Goal: Task Accomplishment & Management: Use online tool/utility

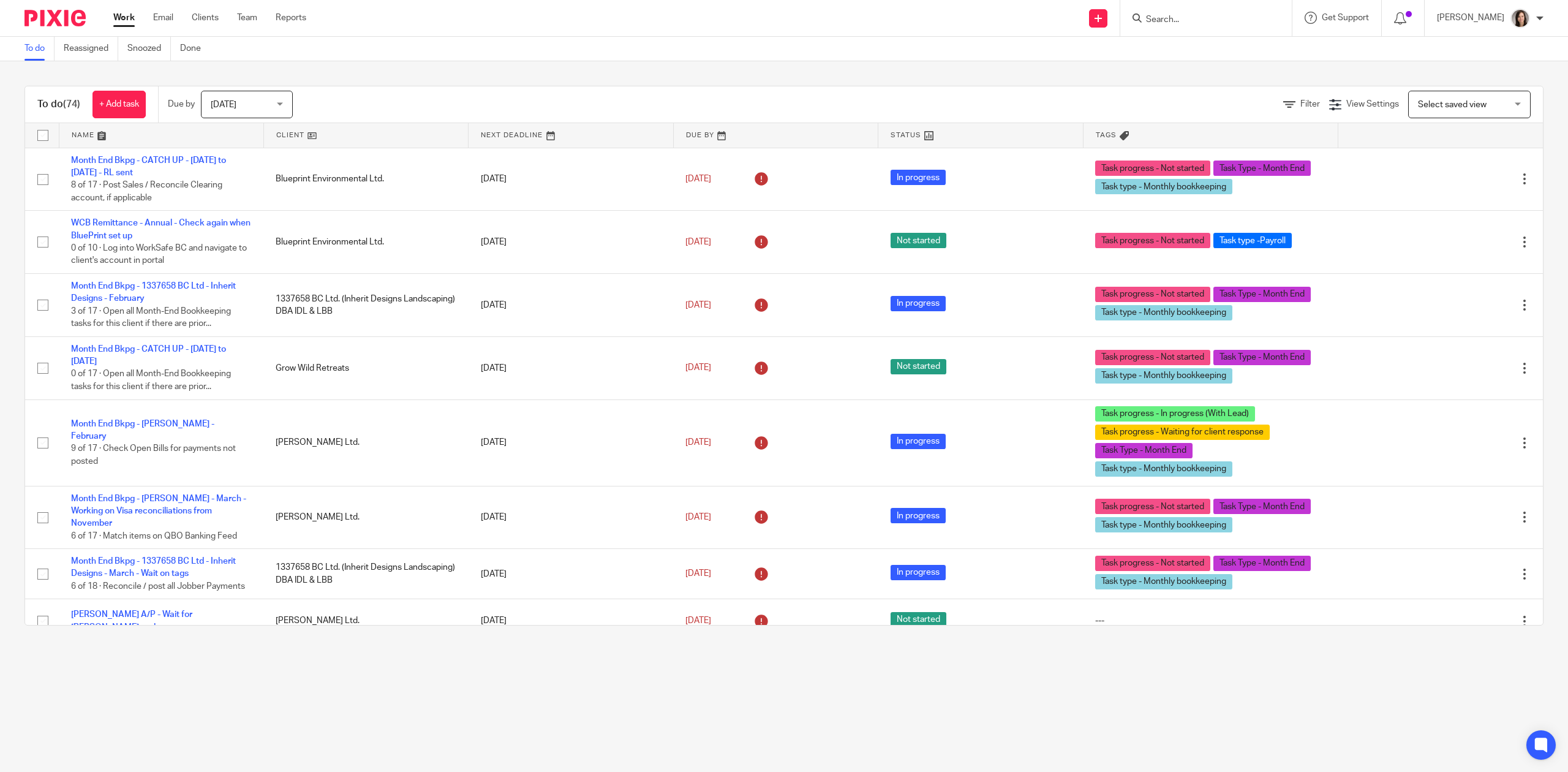
click at [116, 134] on link at bounding box center [161, 135] width 204 height 25
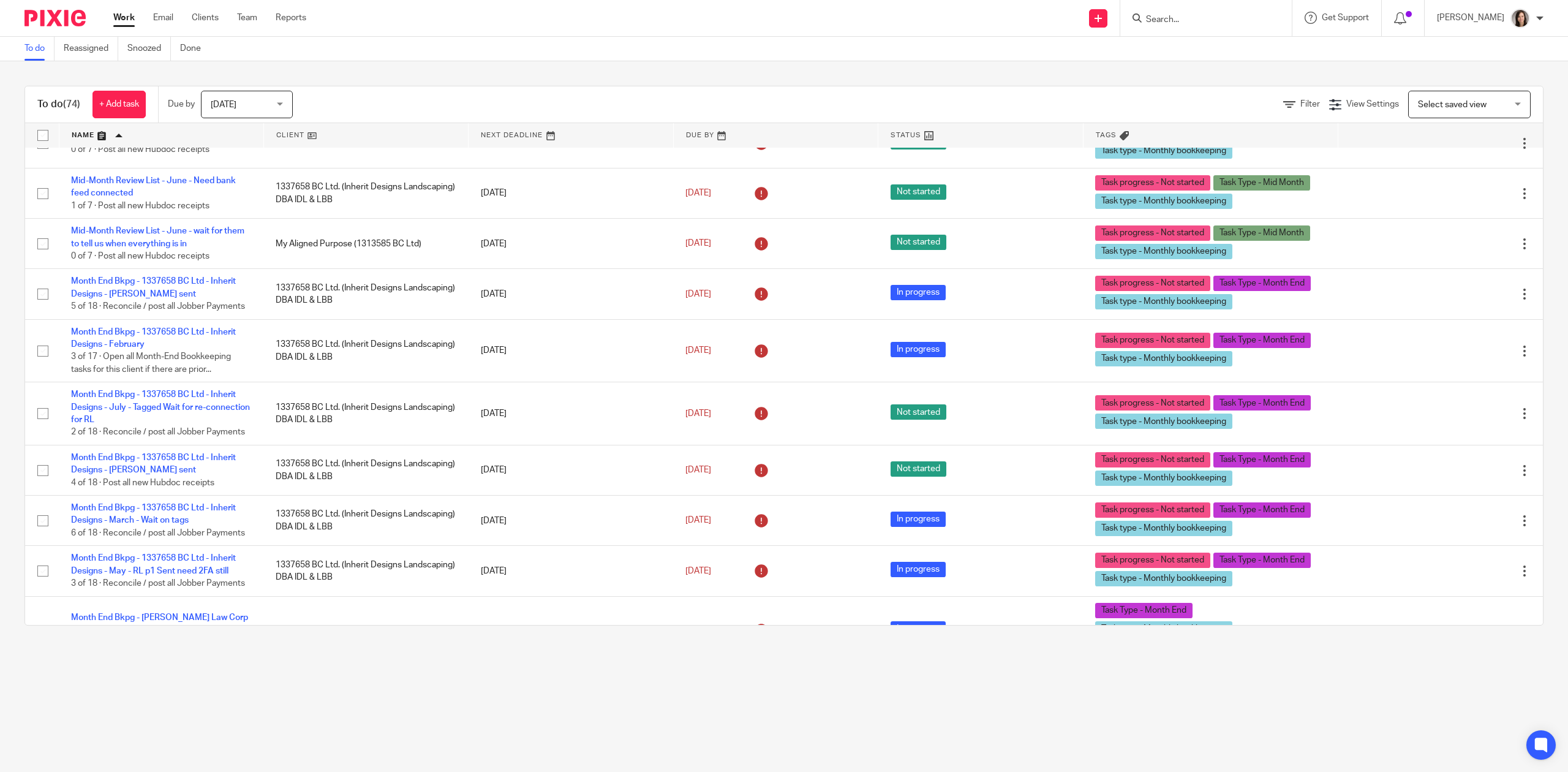
scroll to position [599, 0]
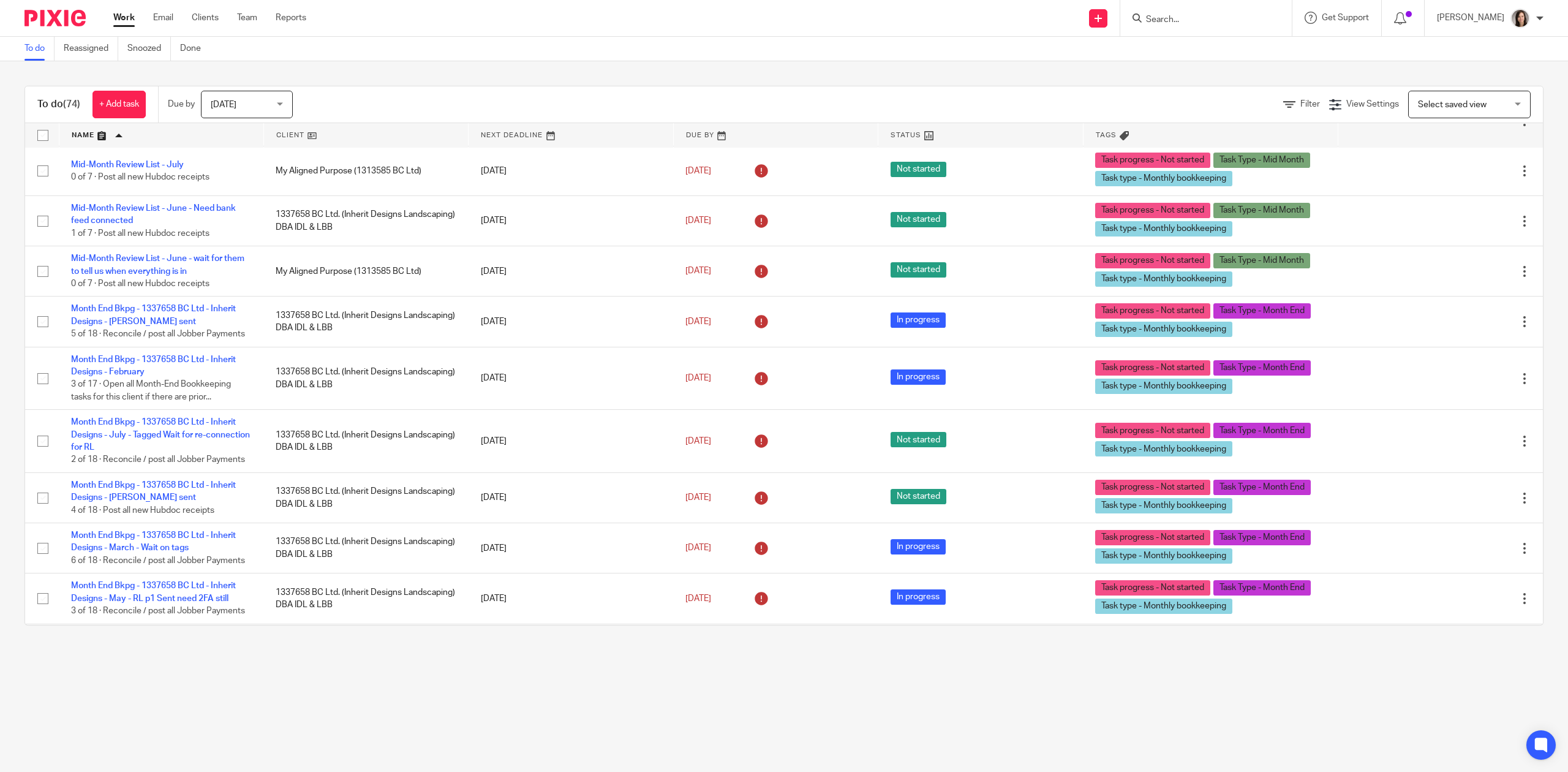
click at [1193, 16] on input "Search" at bounding box center [1199, 20] width 110 height 11
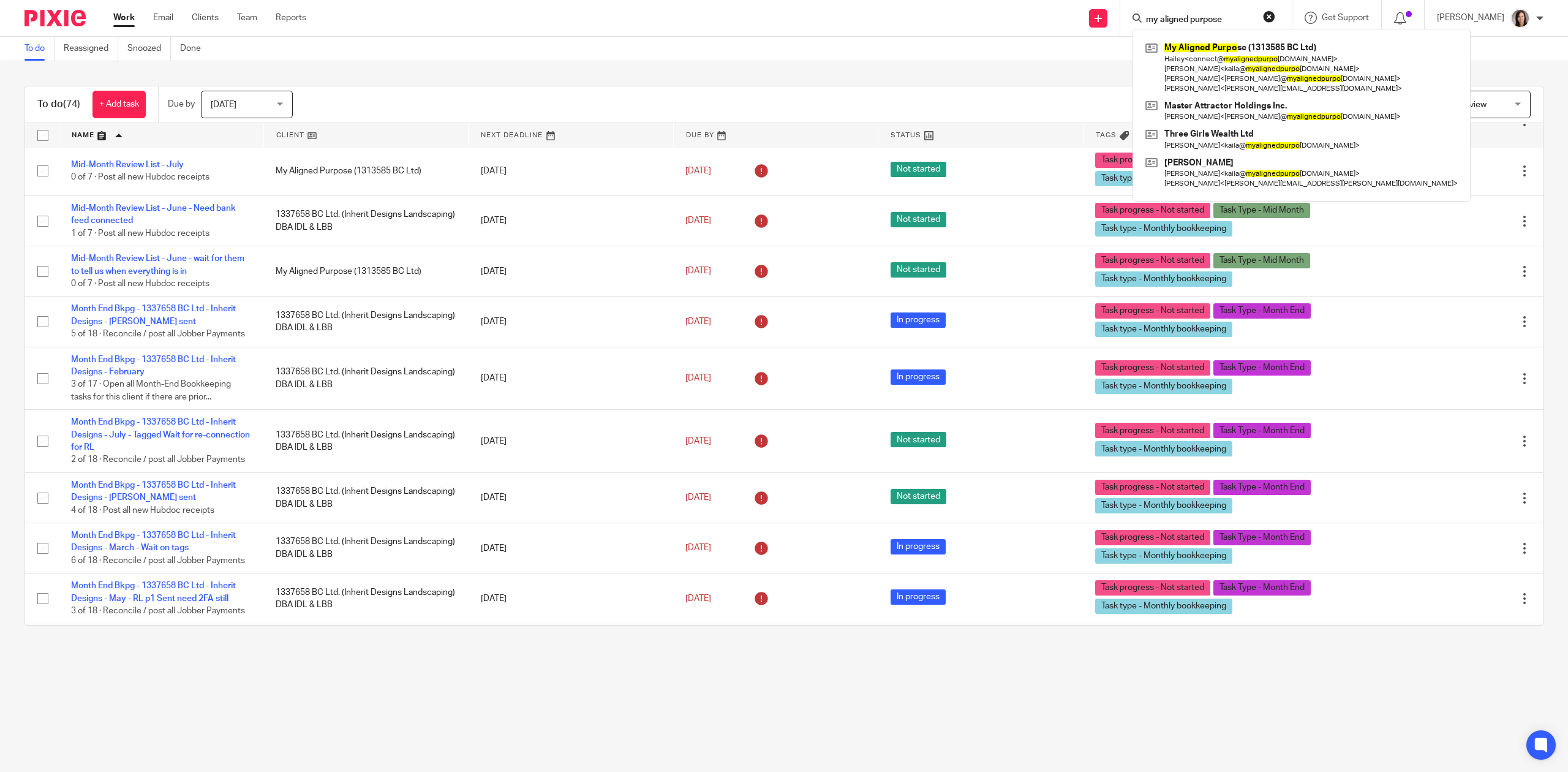
type input "my aligned purpose"
click button "submit" at bounding box center [0, 0] width 0 height 0
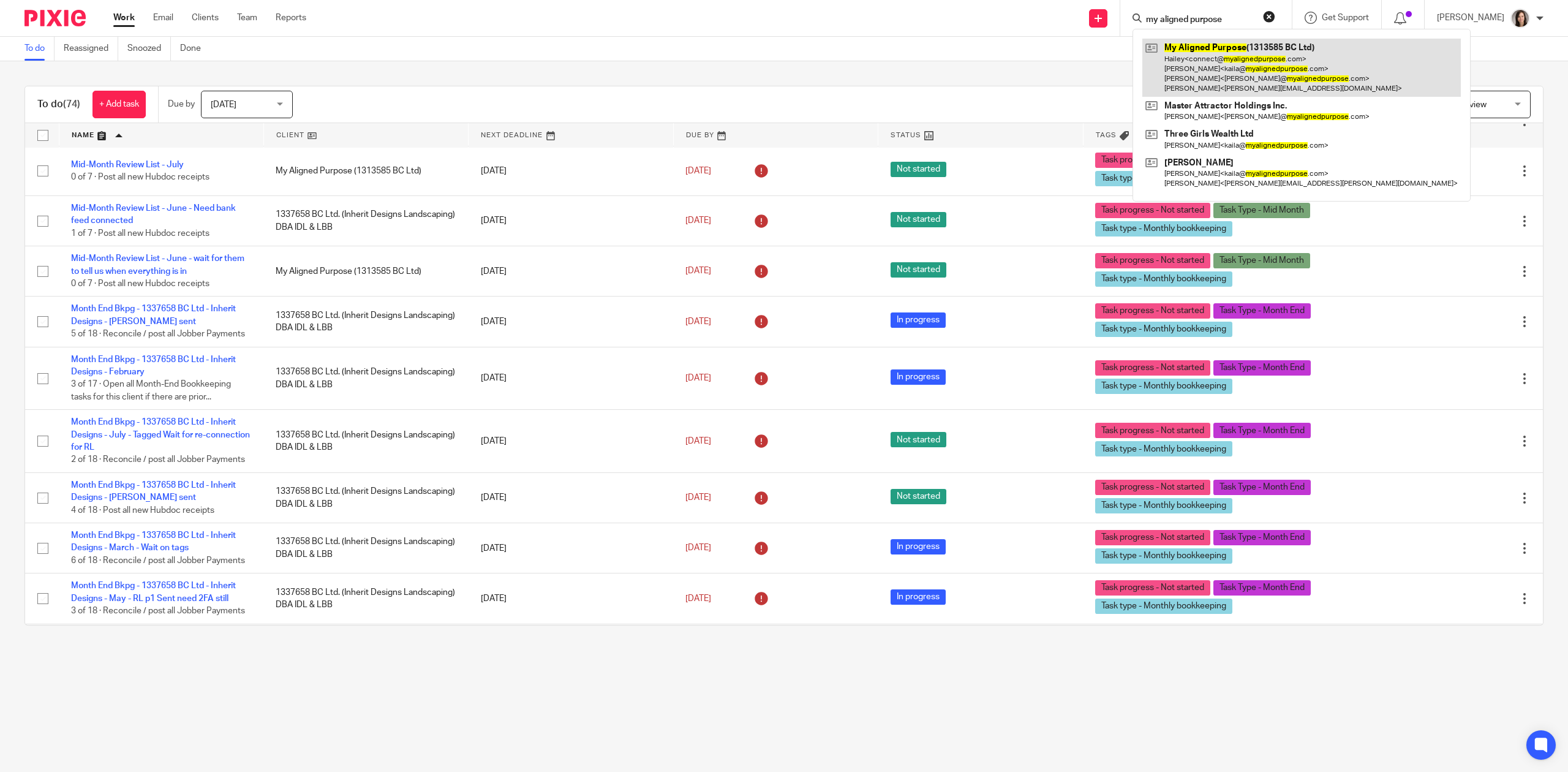
click at [1206, 59] on link at bounding box center [1301, 68] width 318 height 58
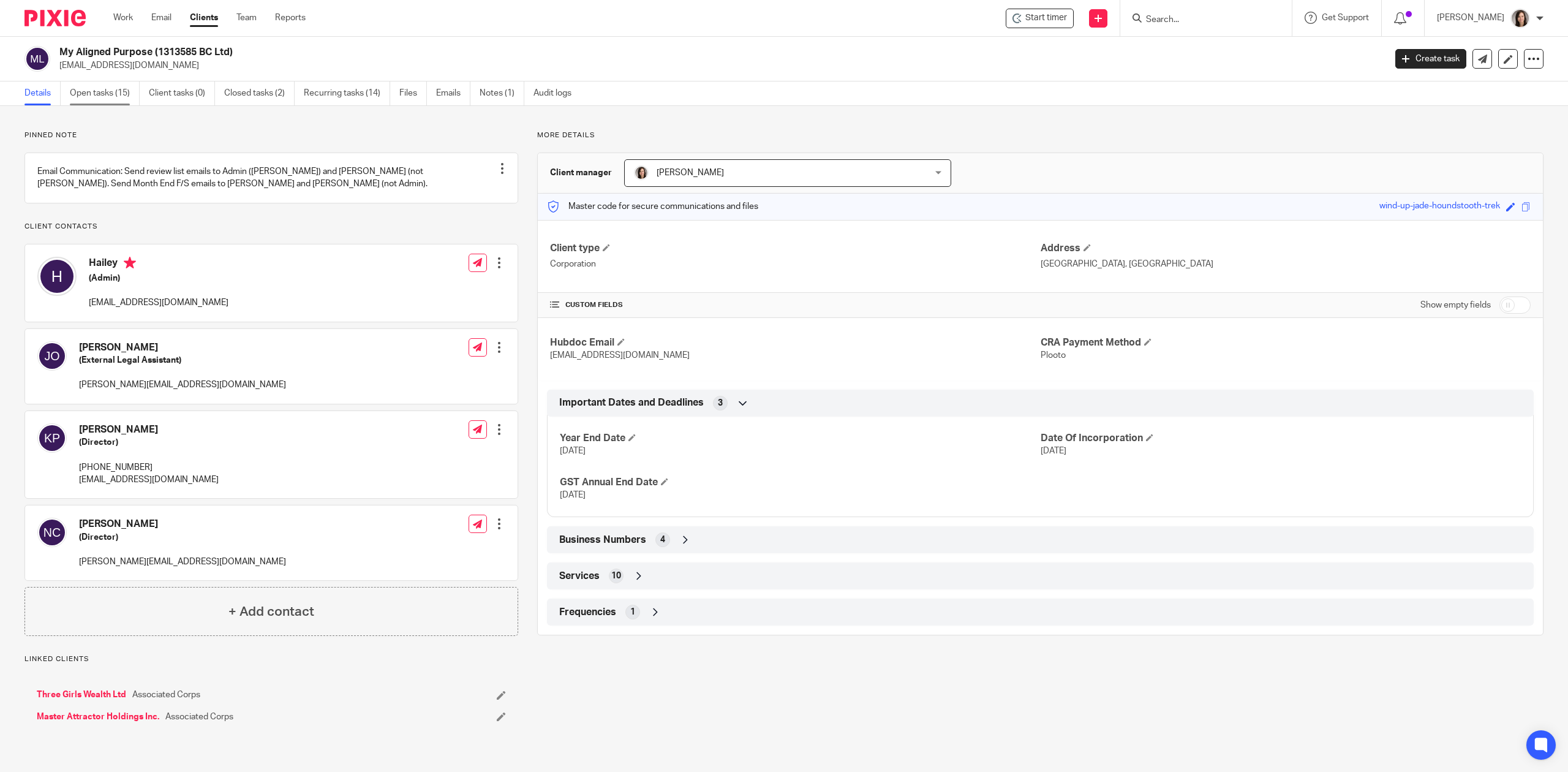
click at [98, 91] on link "Open tasks (15)" at bounding box center [105, 93] width 70 height 24
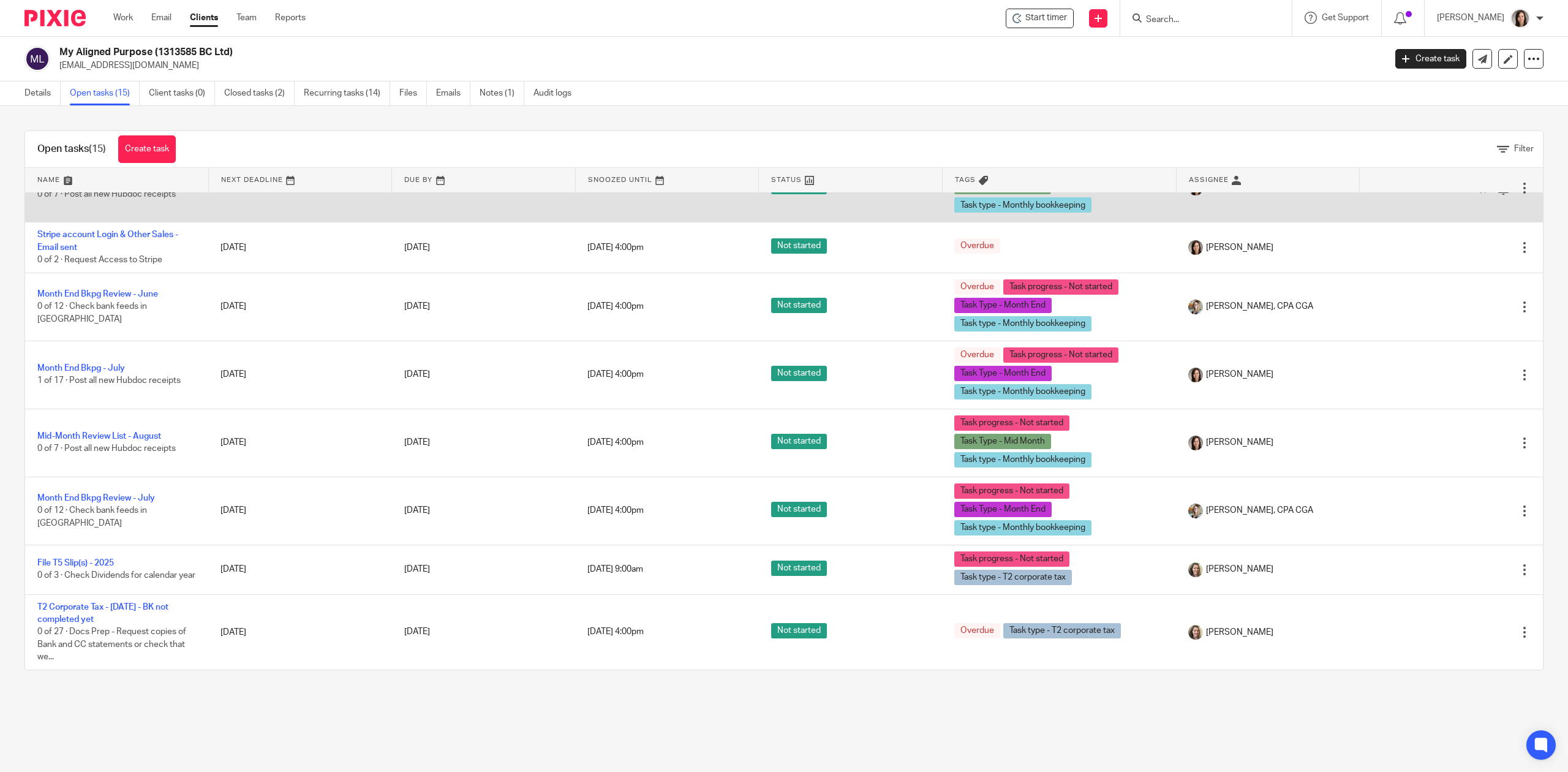
scroll to position [497, 0]
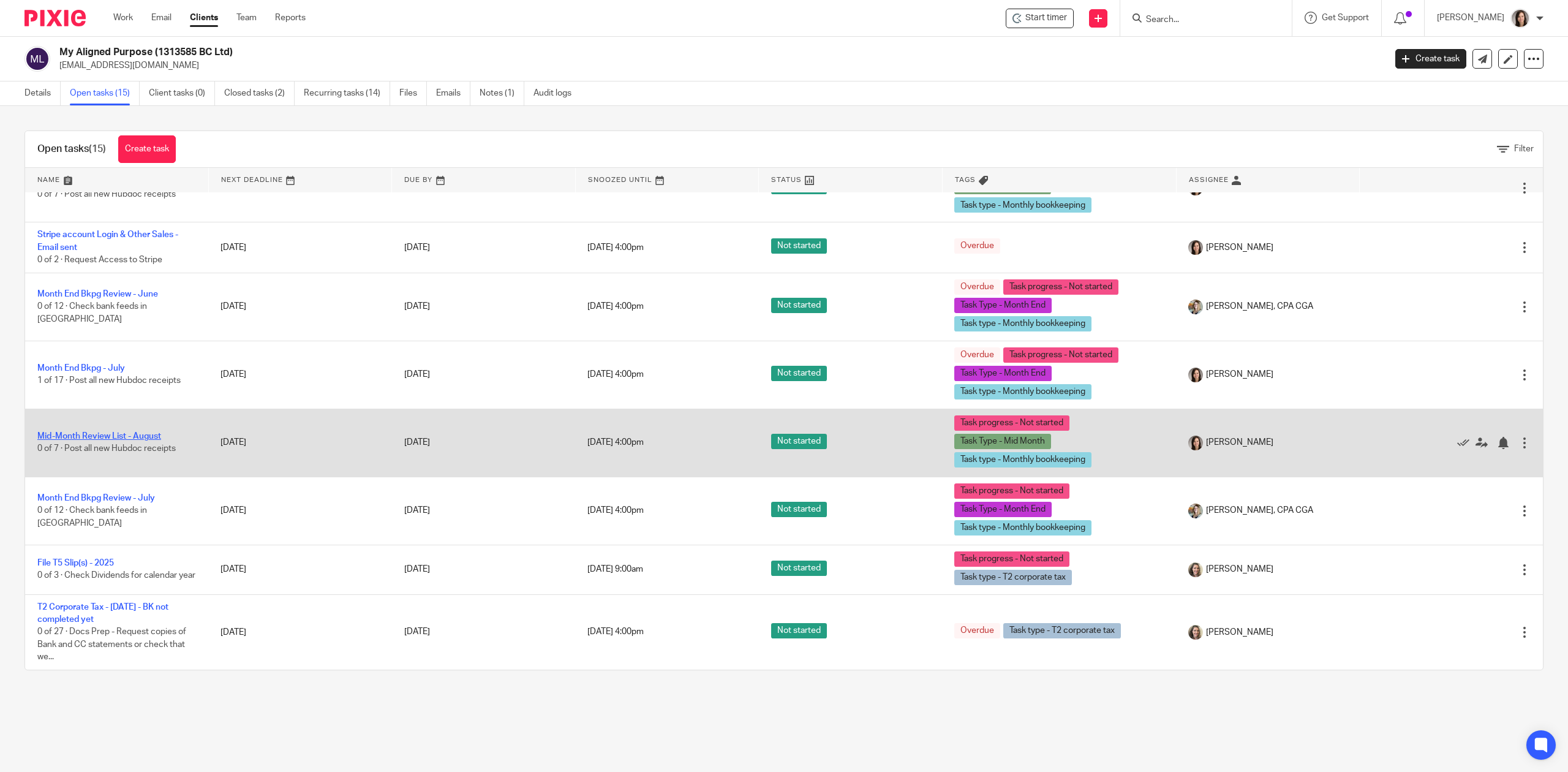
click at [140, 432] on link "Mid-Month Review List - August" at bounding box center [99, 436] width 124 height 8
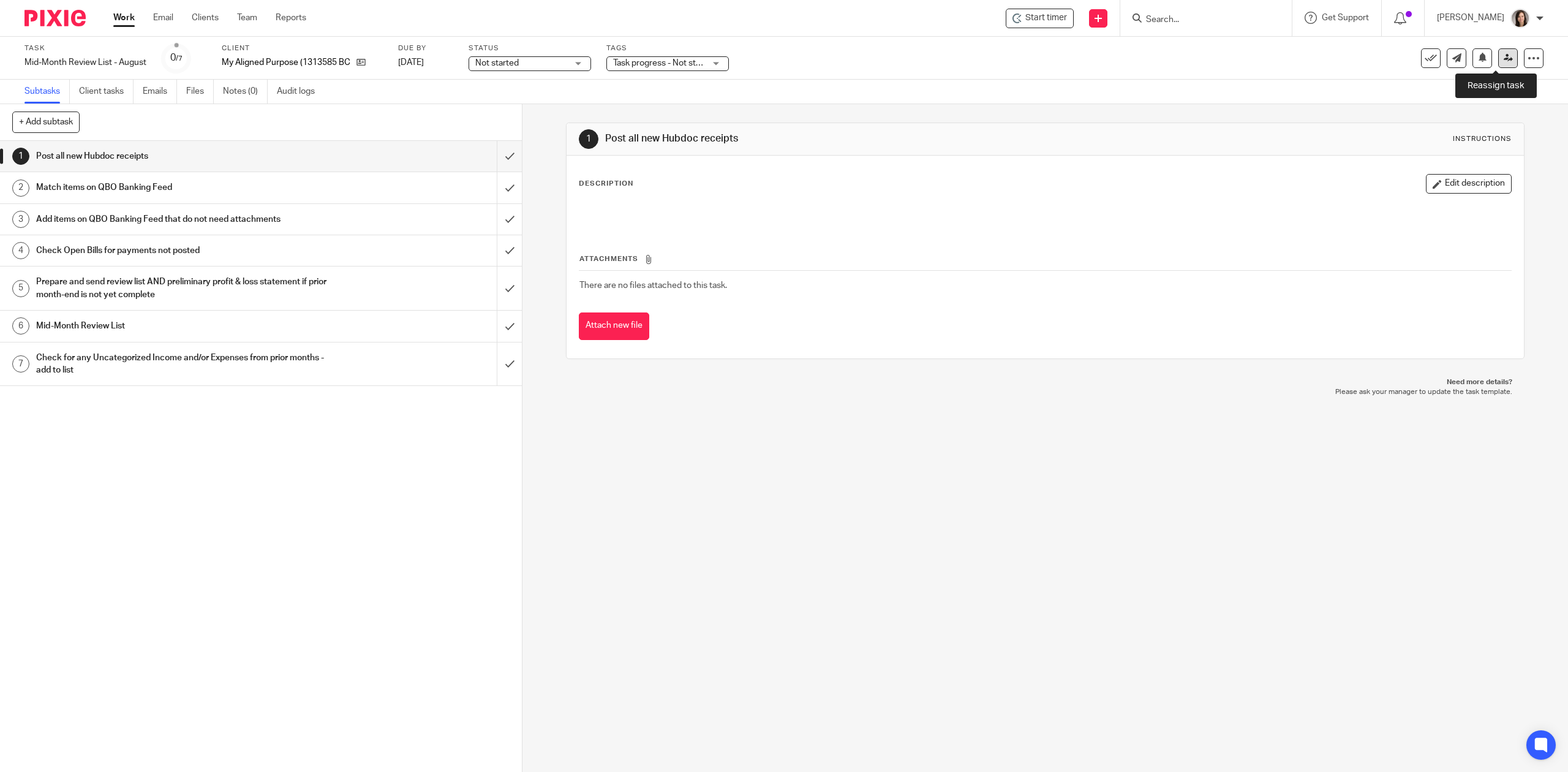
click at [1503, 62] on icon at bounding box center [1508, 58] width 9 height 9
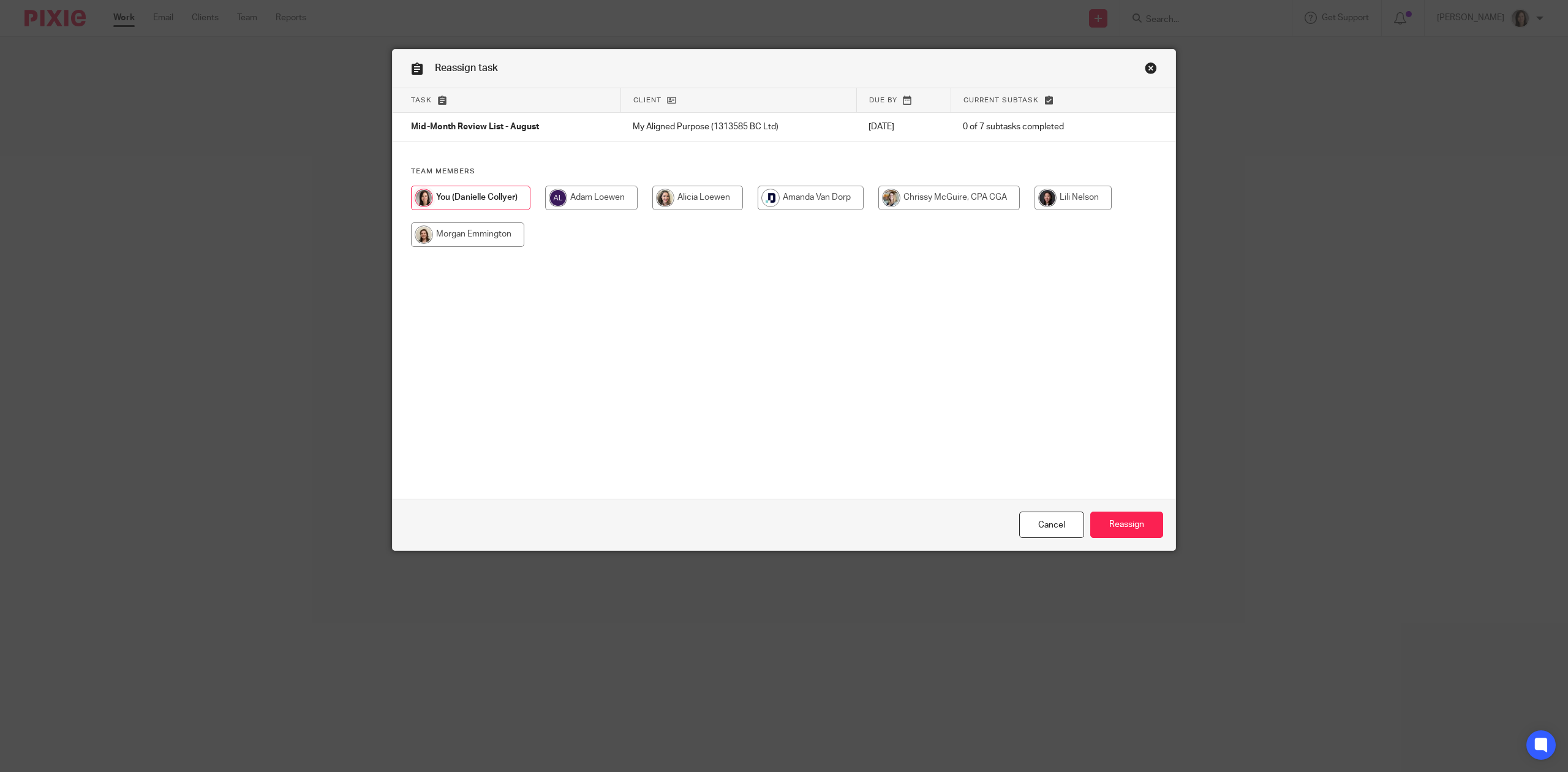
click at [811, 196] on input "radio" at bounding box center [811, 198] width 106 height 25
radio input "true"
click at [1111, 521] on input "Reassign" at bounding box center [1127, 524] width 73 height 26
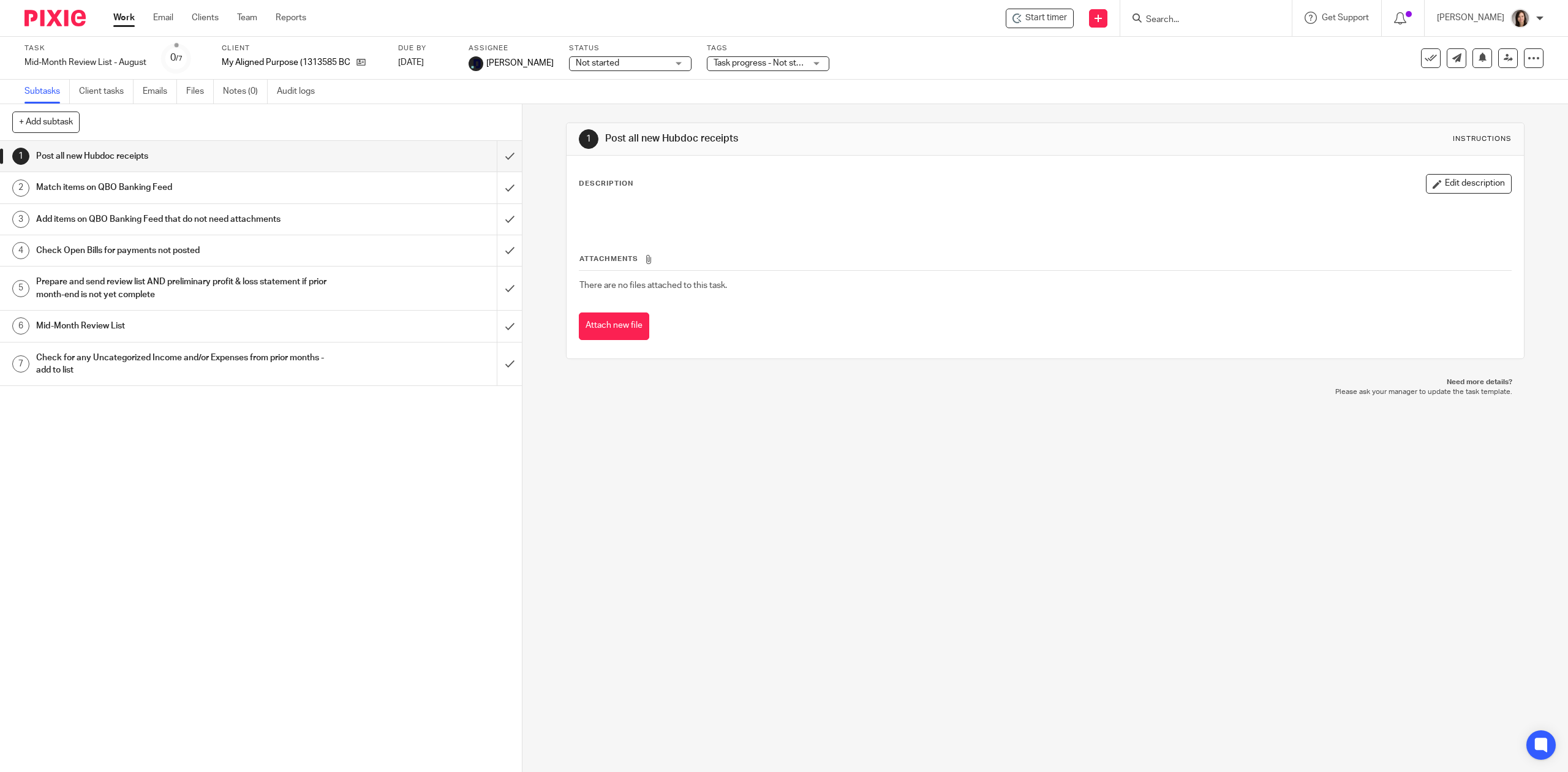
click at [116, 17] on link "Work" at bounding box center [124, 18] width 22 height 12
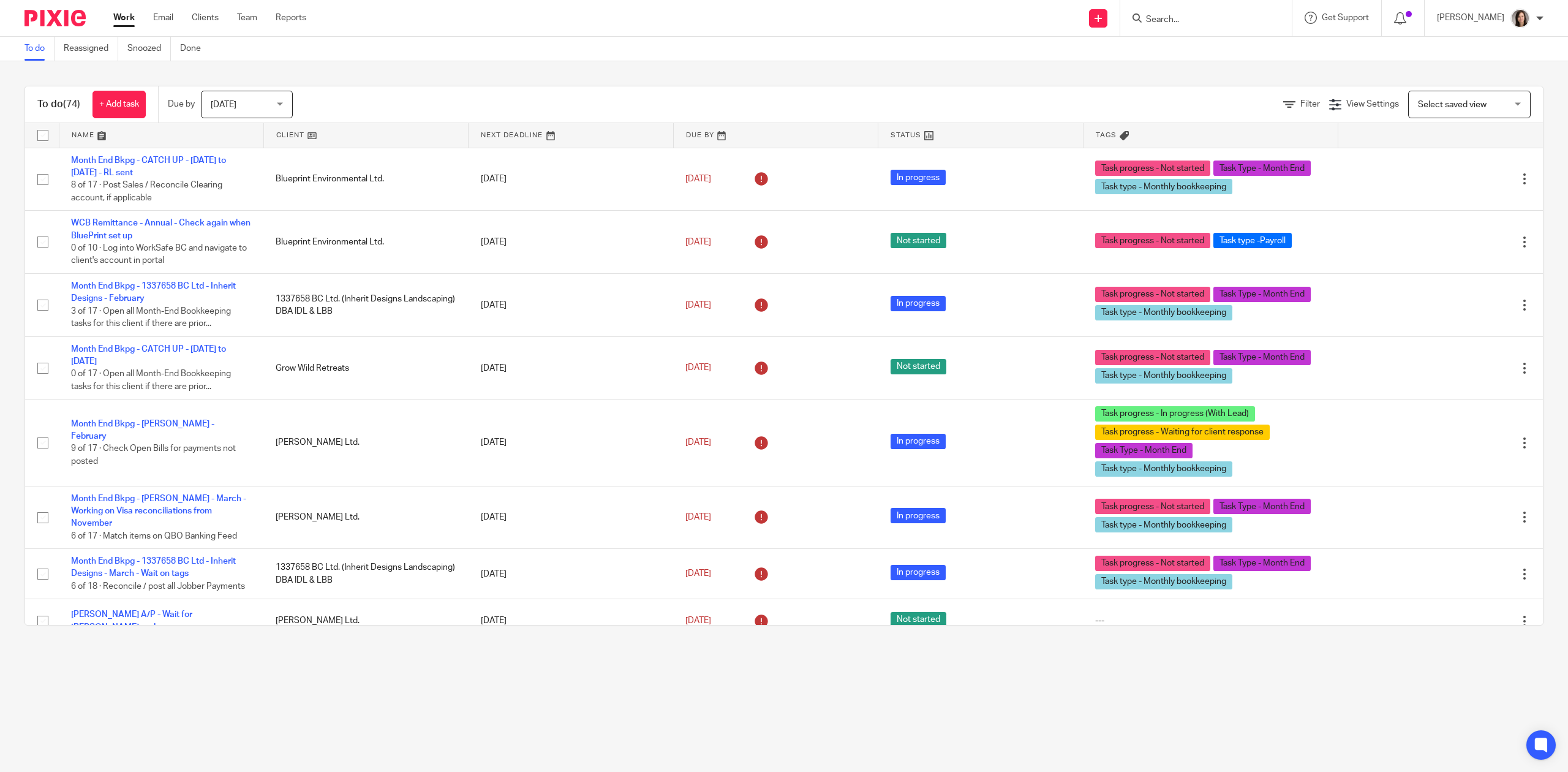
click at [98, 138] on link at bounding box center [161, 135] width 204 height 25
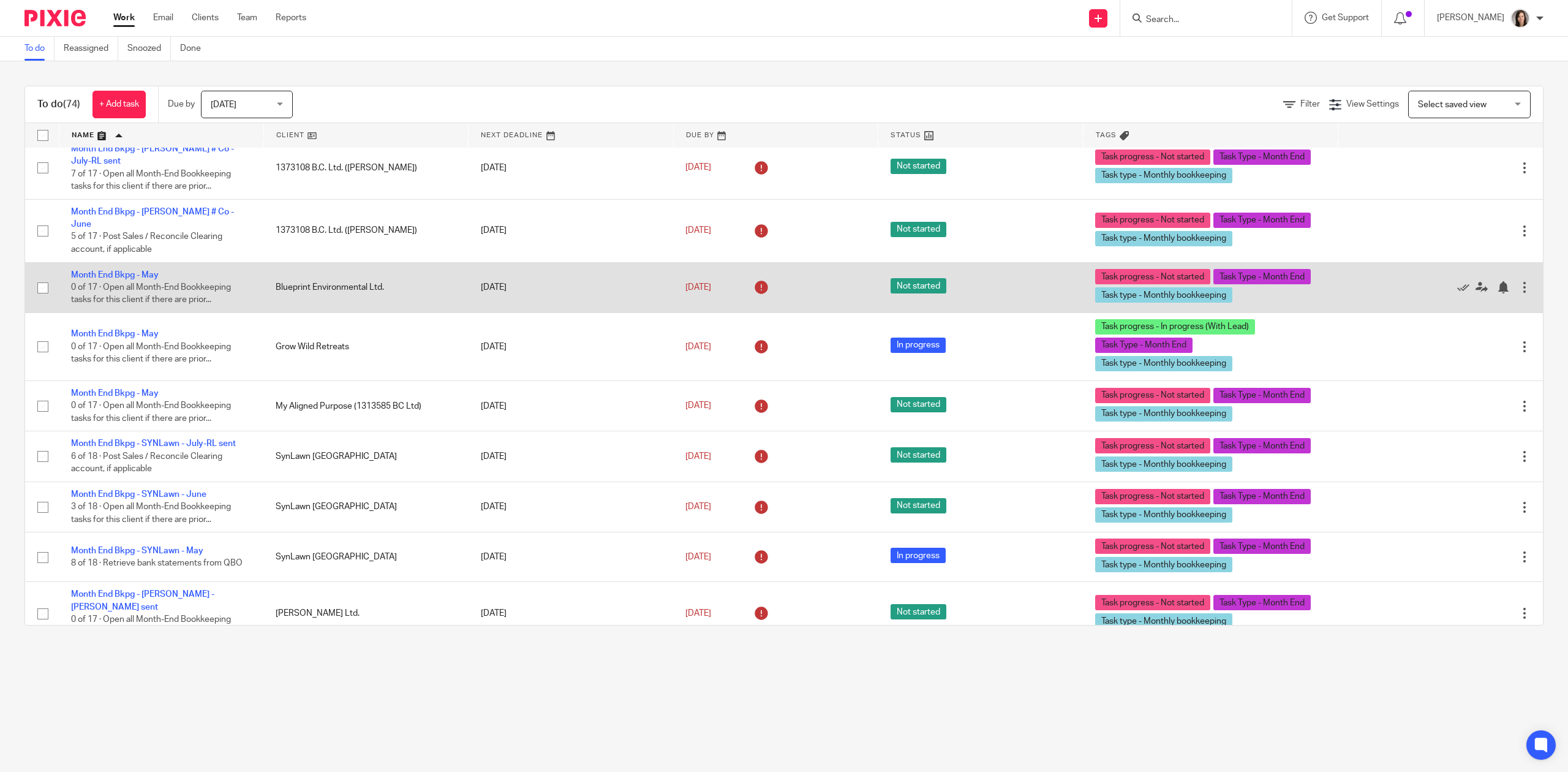
scroll to position [2424, 0]
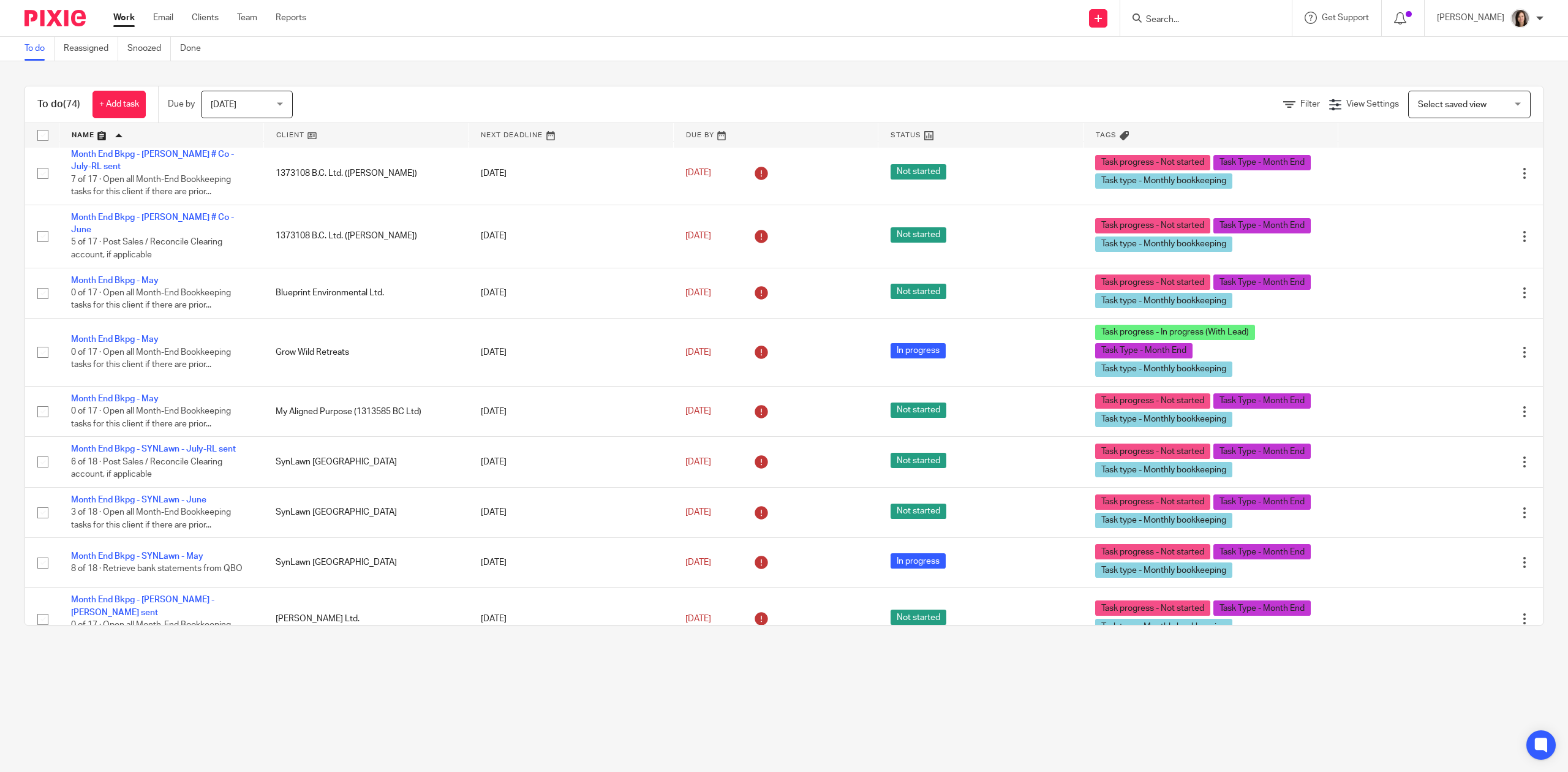
click at [1187, 22] on input "Search" at bounding box center [1199, 20] width 110 height 11
type input "blueprint"
click at [1196, 58] on link at bounding box center [1274, 57] width 263 height 38
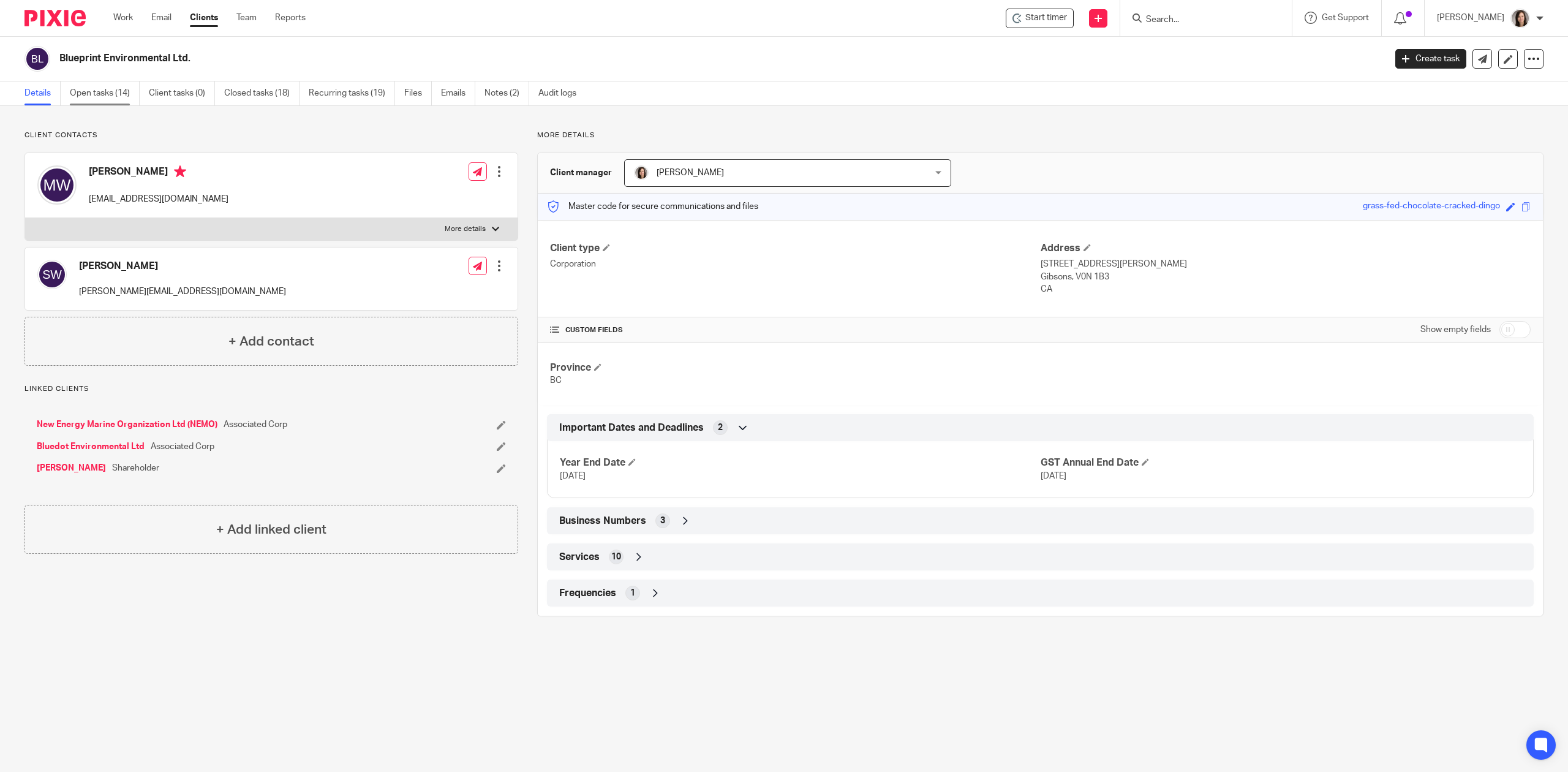
click at [92, 94] on link "Open tasks (14)" at bounding box center [105, 93] width 70 height 24
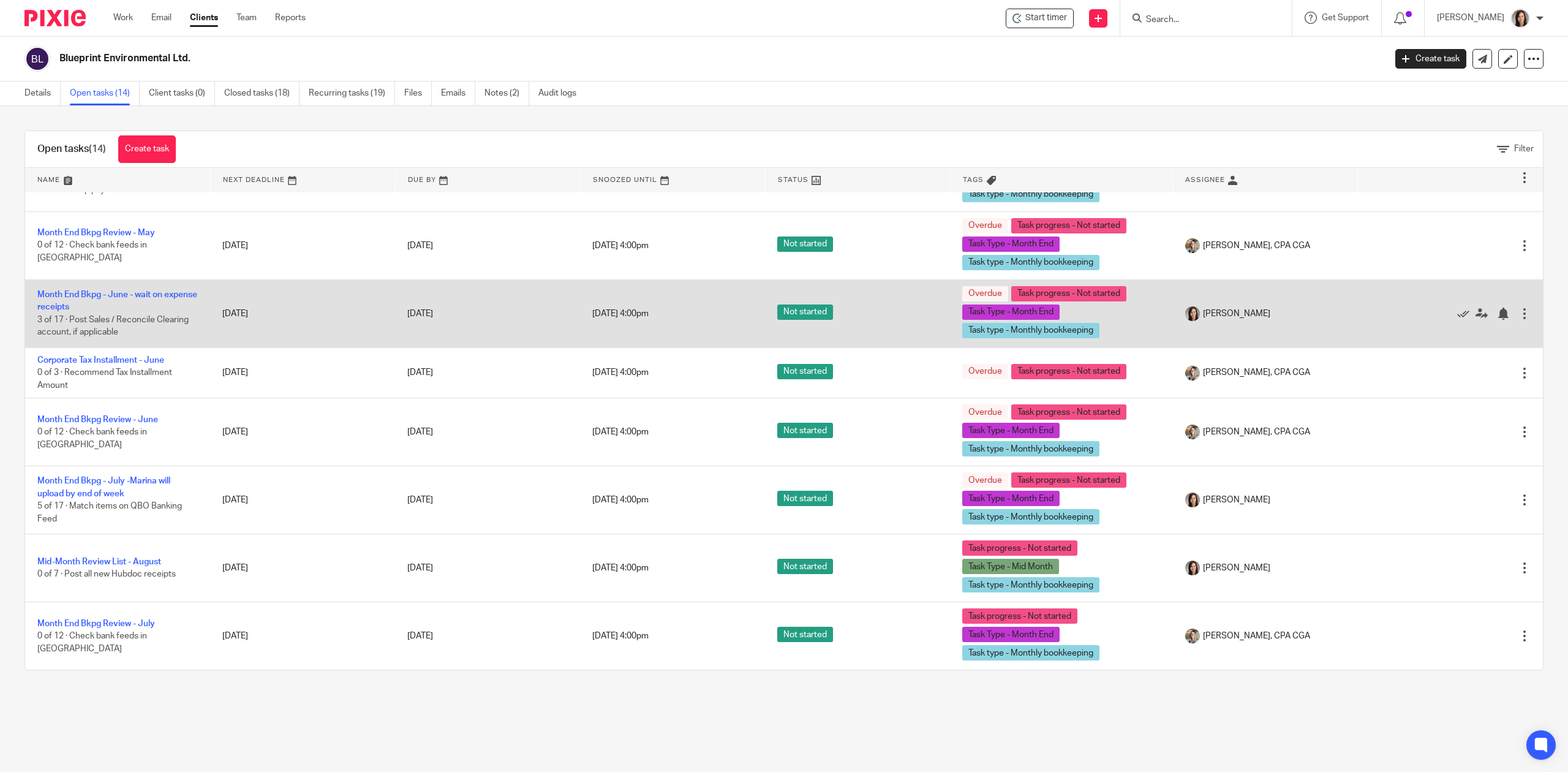
scroll to position [434, 0]
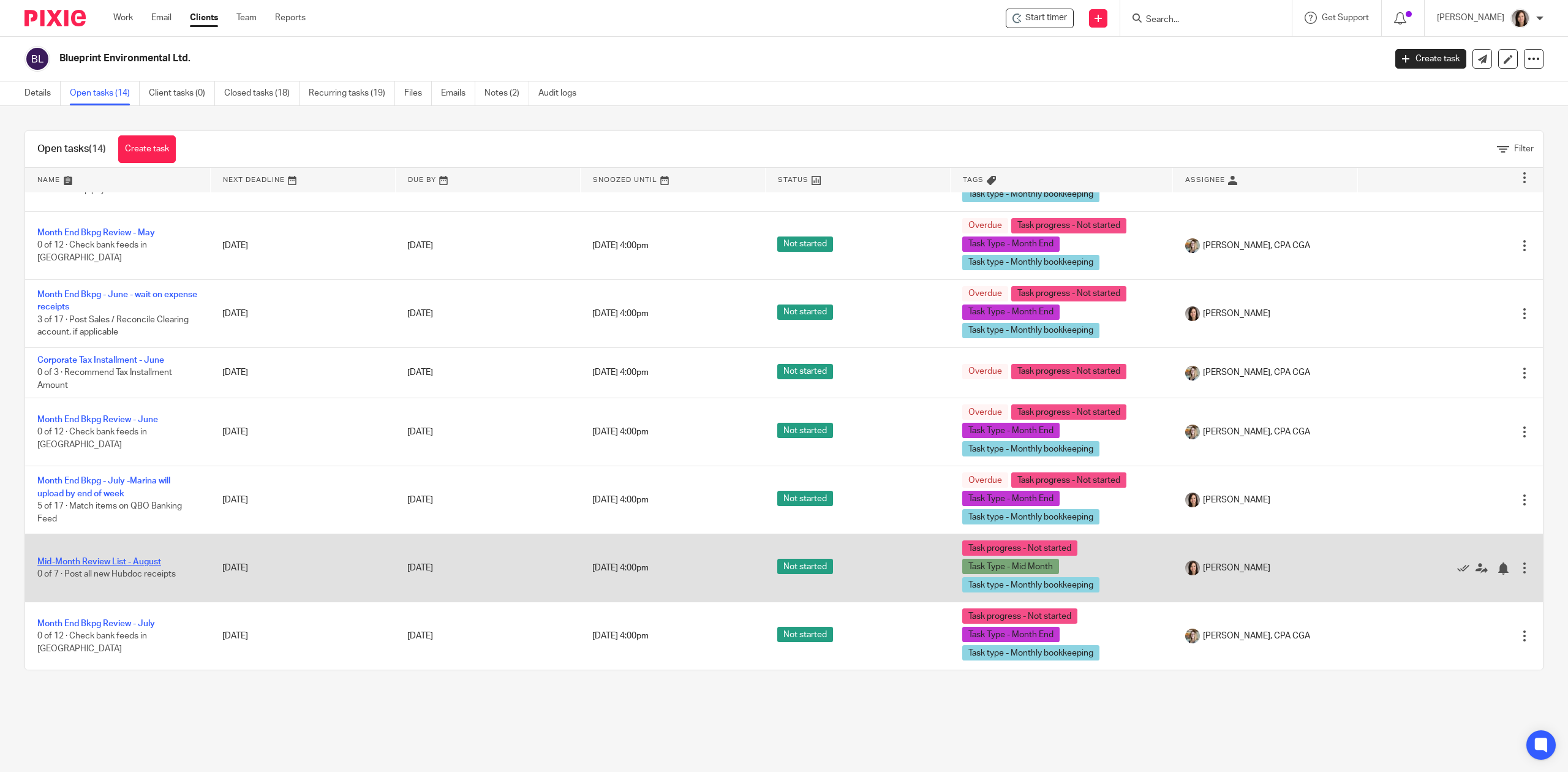
click at [136, 564] on link "Mid-Month Review List - August" at bounding box center [99, 561] width 124 height 8
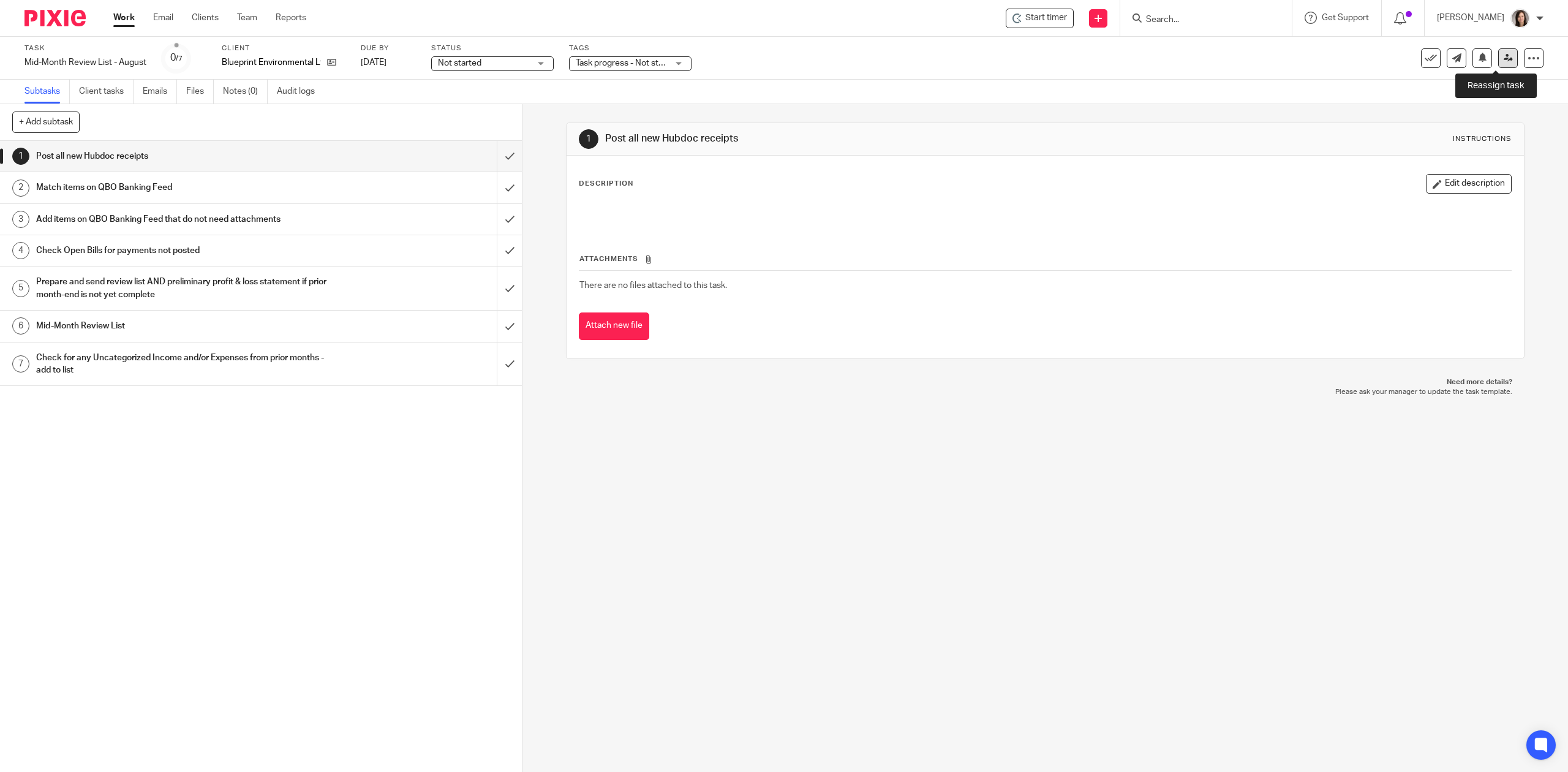
click at [1503, 55] on icon at bounding box center [1508, 58] width 9 height 9
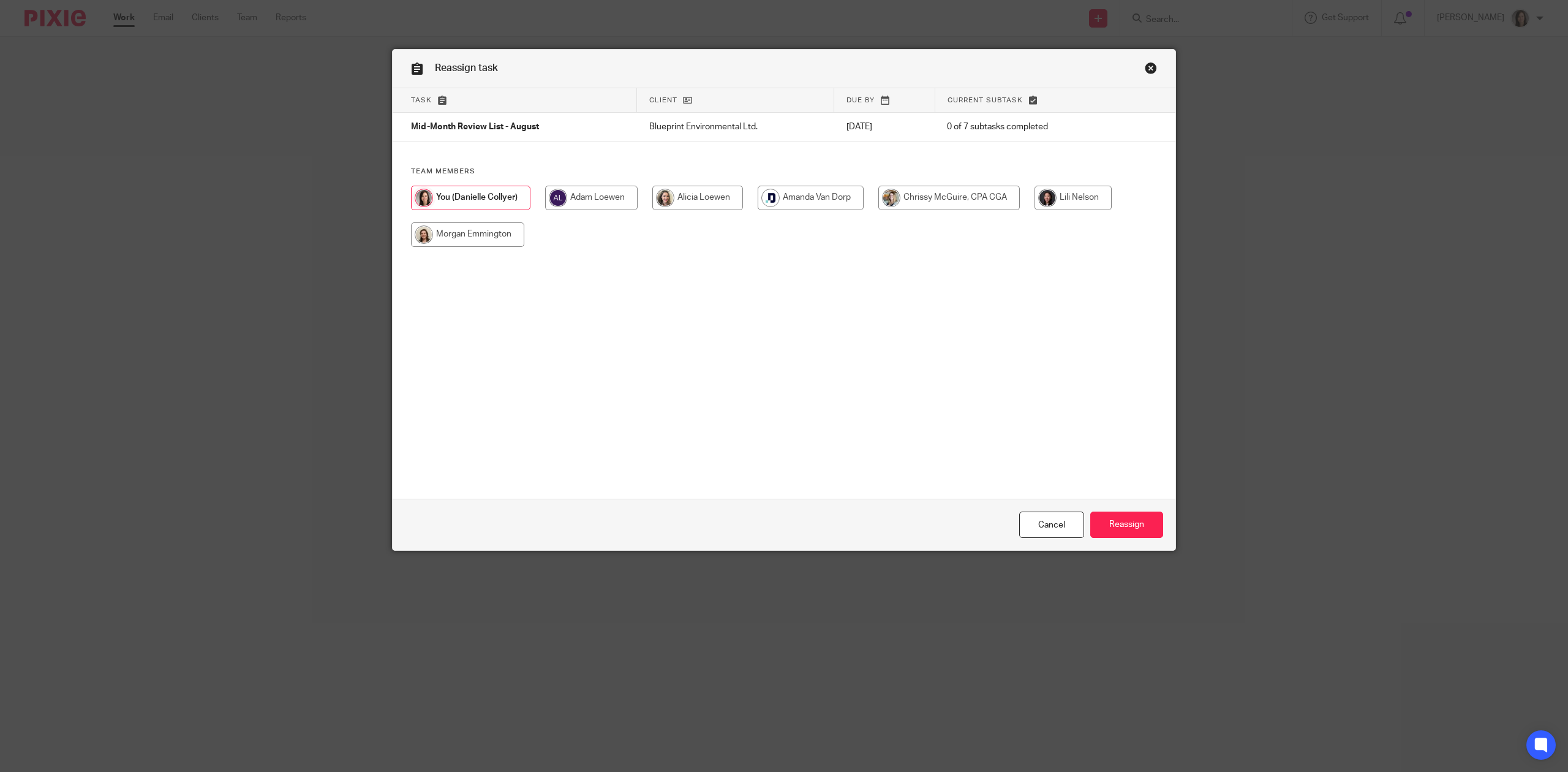
click at [824, 202] on input "radio" at bounding box center [811, 198] width 106 height 25
radio input "true"
click at [1141, 530] on input "Reassign" at bounding box center [1127, 524] width 73 height 26
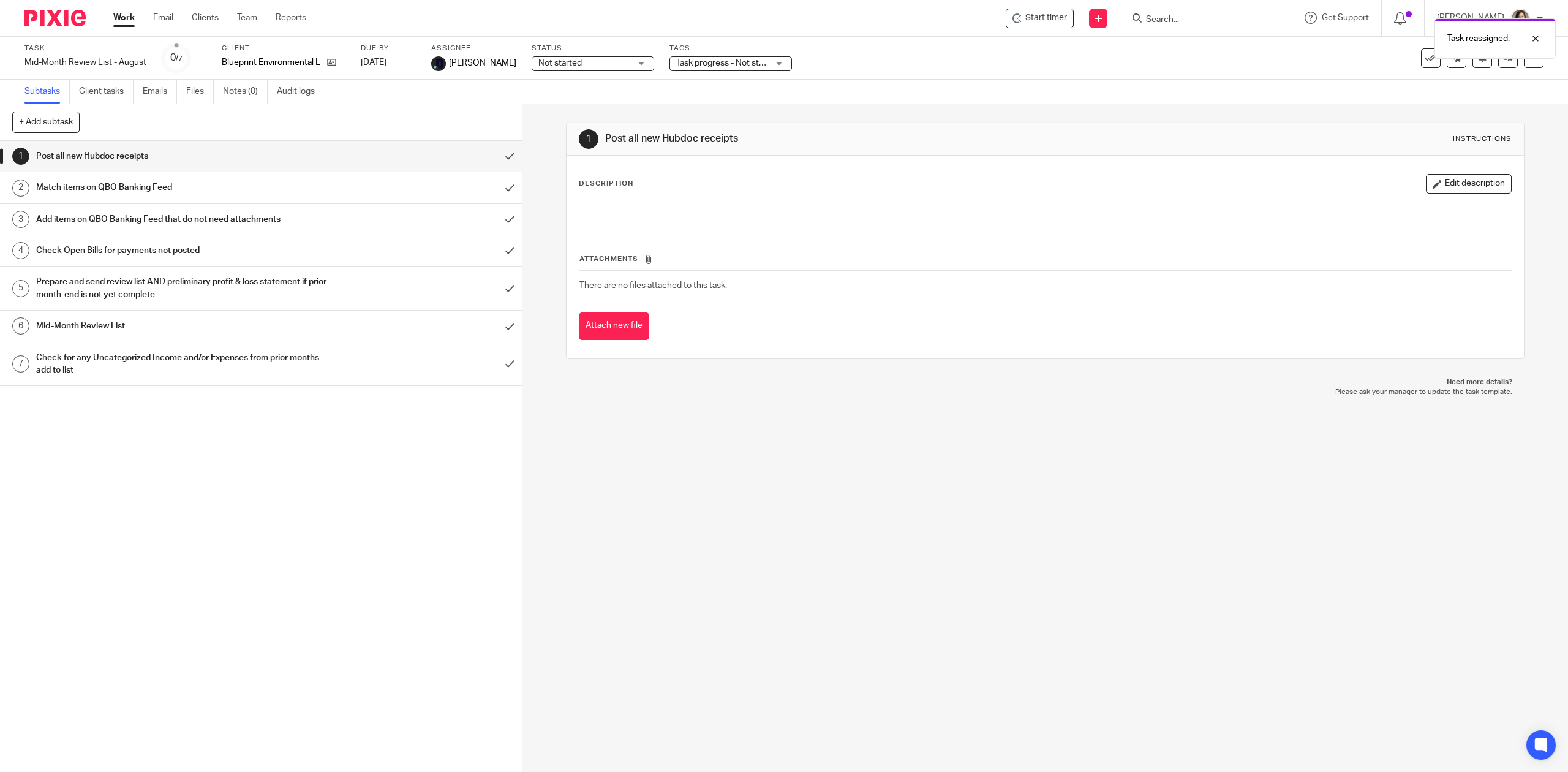
click at [1220, 18] on div "Task reassigned." at bounding box center [1170, 35] width 772 height 47
click at [1184, 18] on div "Task reassigned." at bounding box center [1170, 35] width 772 height 47
click at [1188, 18] on div "Task reassigned." at bounding box center [1170, 35] width 772 height 47
click at [1188, 18] on input "Search" at bounding box center [1199, 20] width 110 height 11
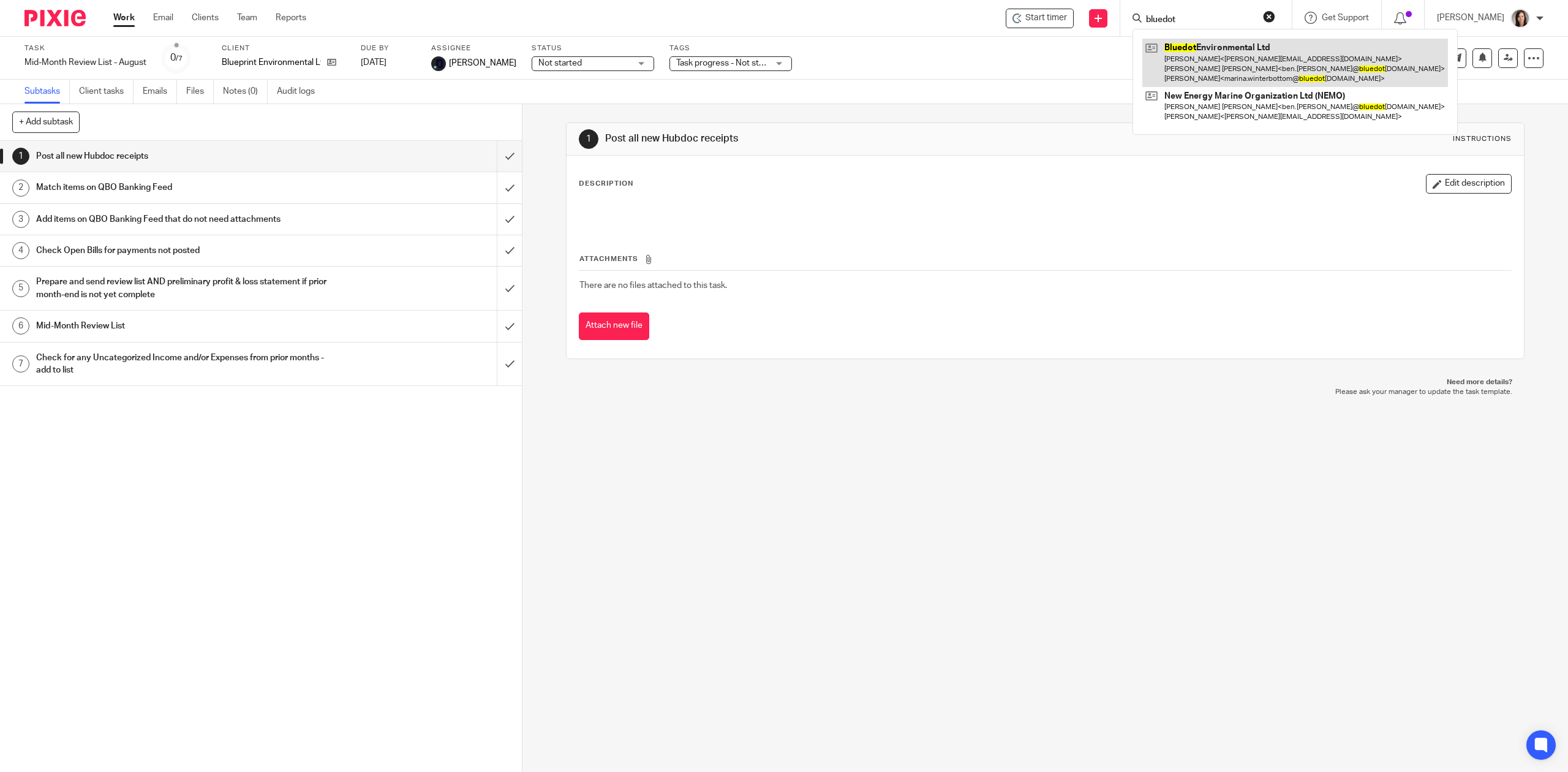
type input "bluedot"
click at [1220, 65] on link at bounding box center [1295, 62] width 306 height 48
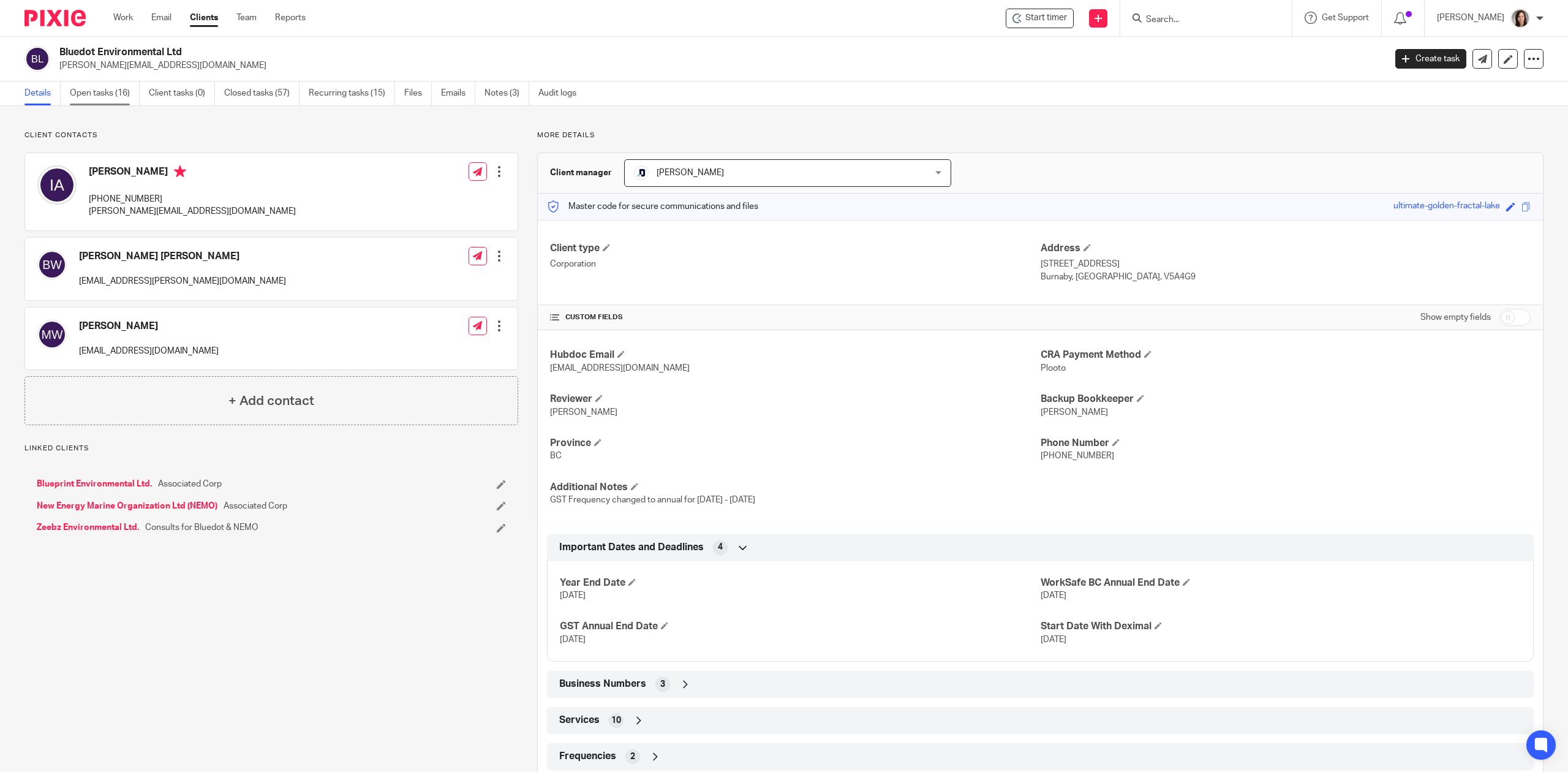
click at [97, 97] on link "Open tasks (16)" at bounding box center [105, 93] width 70 height 24
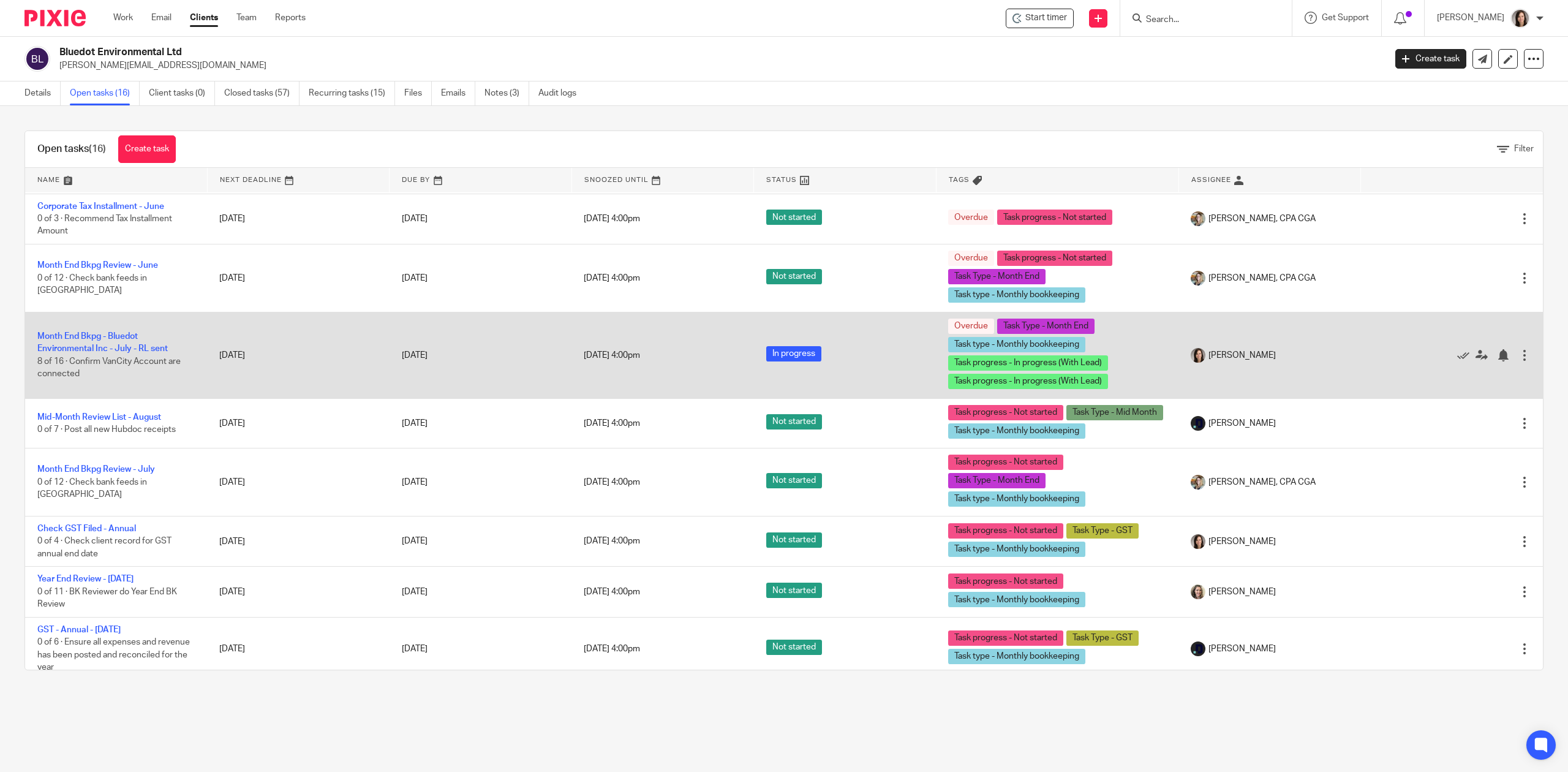
scroll to position [590, 0]
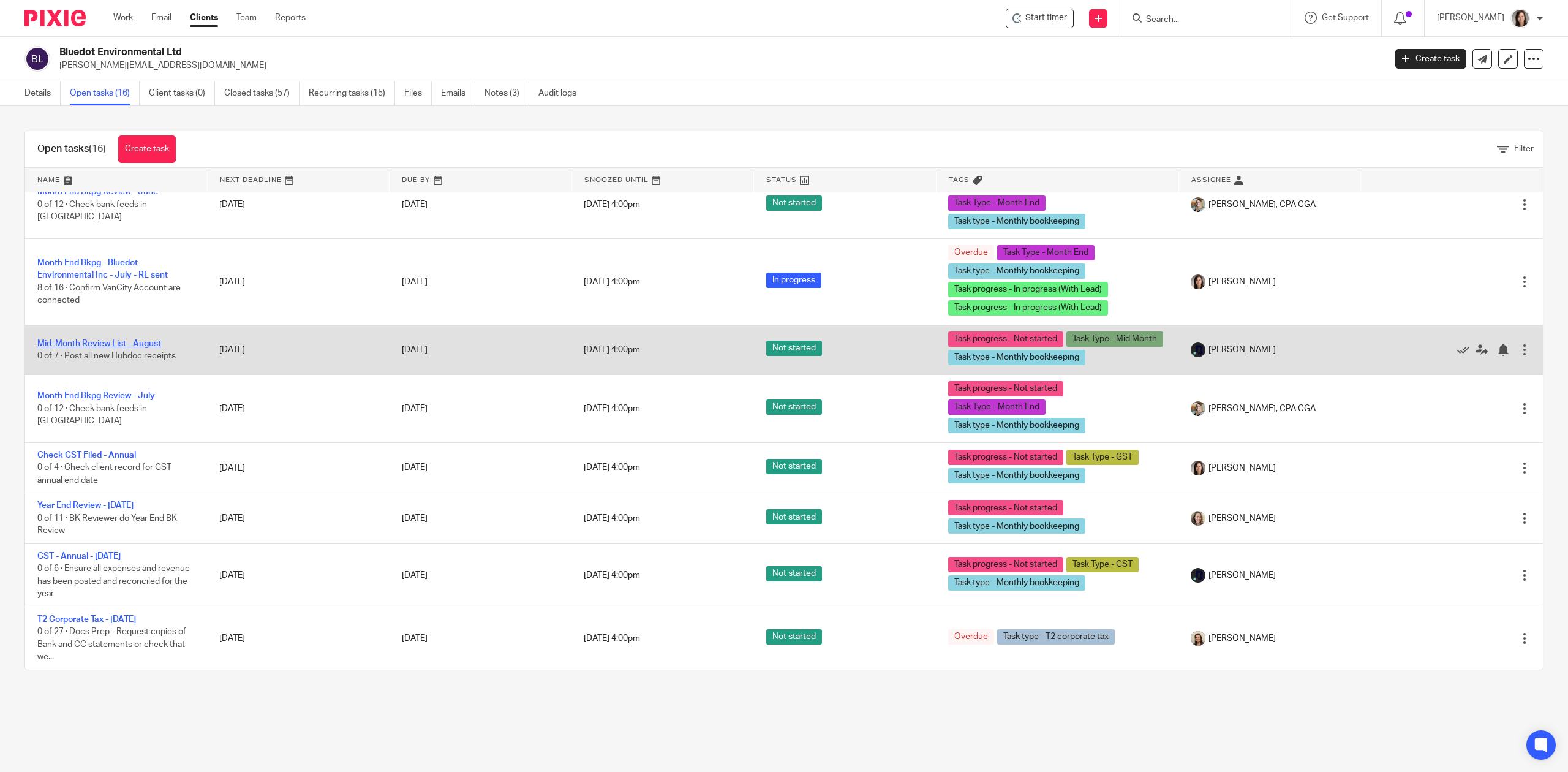
click at [108, 339] on link "Mid-Month Review List - August" at bounding box center [99, 343] width 124 height 8
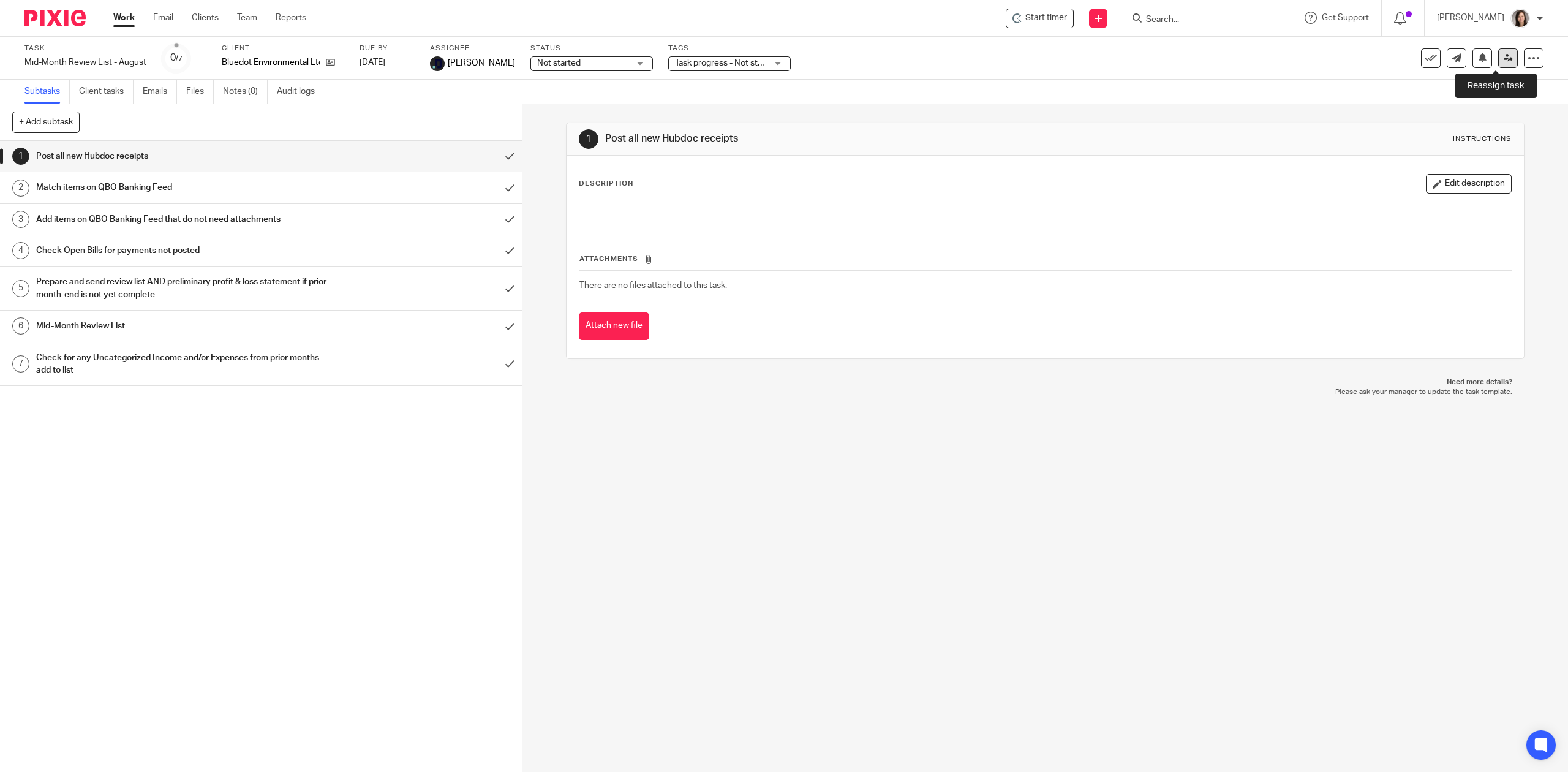
click at [1503, 53] on icon at bounding box center [1508, 58] width 9 height 9
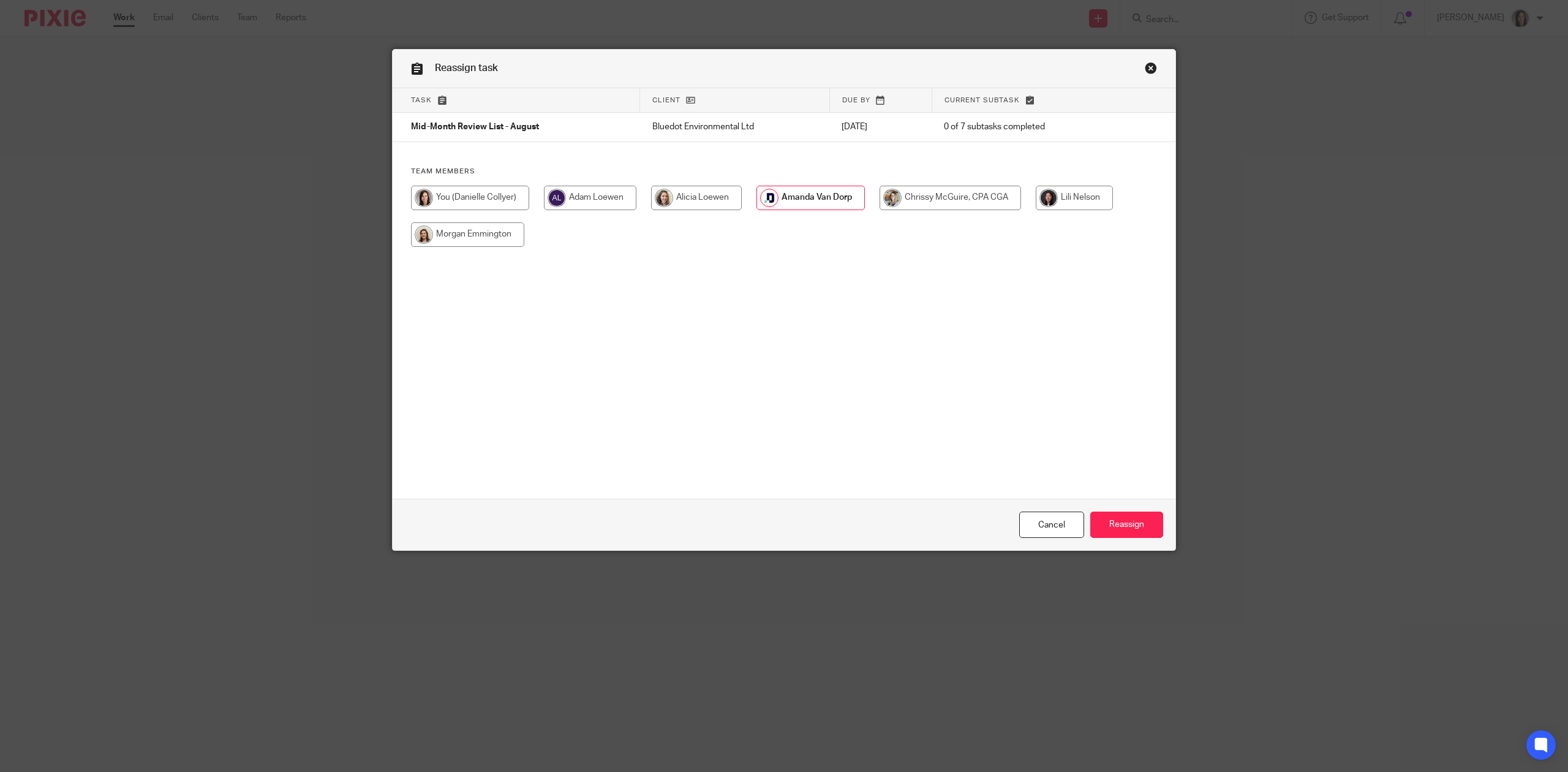
click at [801, 202] on input "radio" at bounding box center [810, 198] width 108 height 25
click at [1127, 521] on input "Reassign" at bounding box center [1127, 524] width 73 height 26
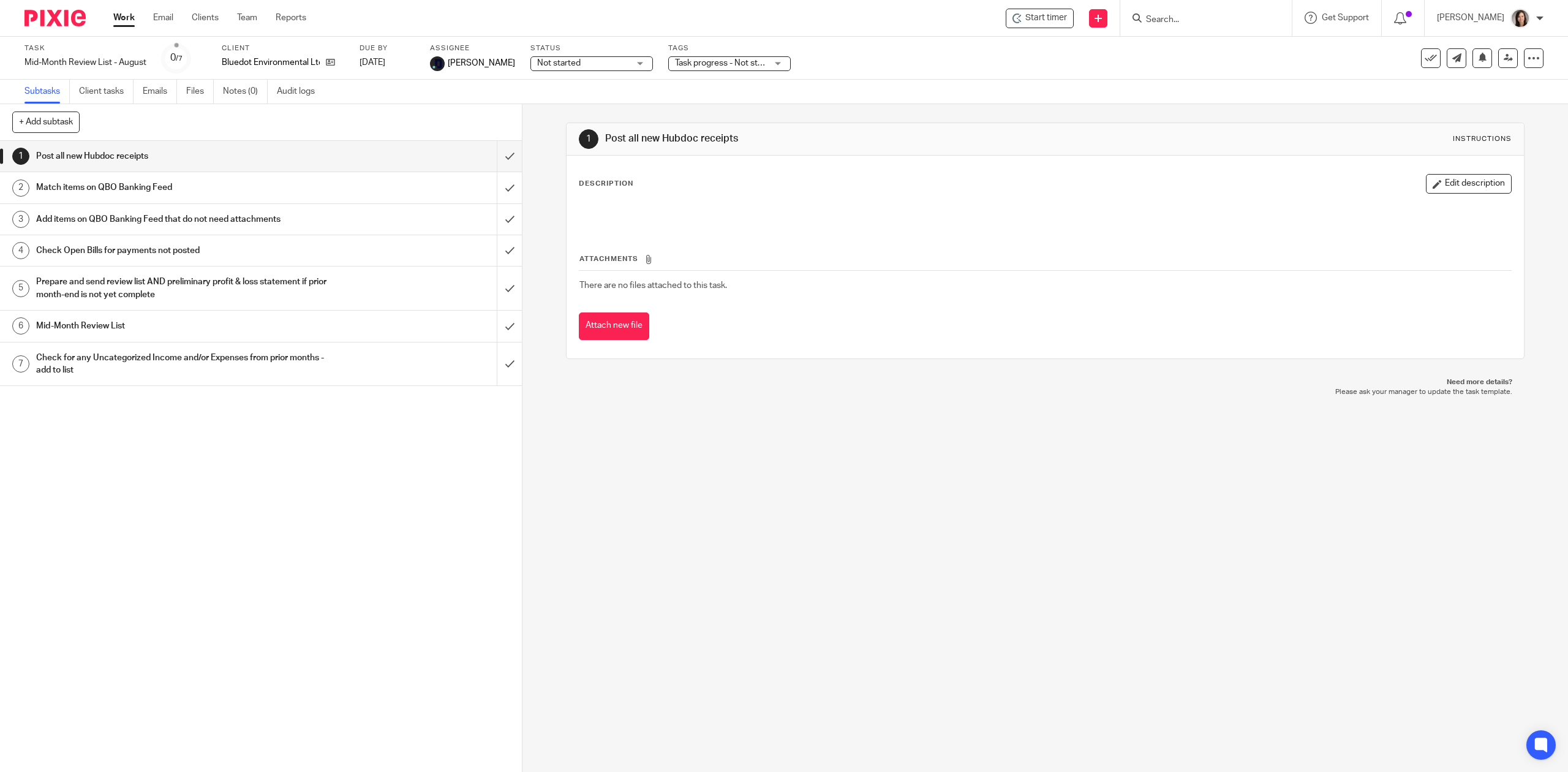
click at [1187, 17] on input "Search" at bounding box center [1199, 20] width 110 height 11
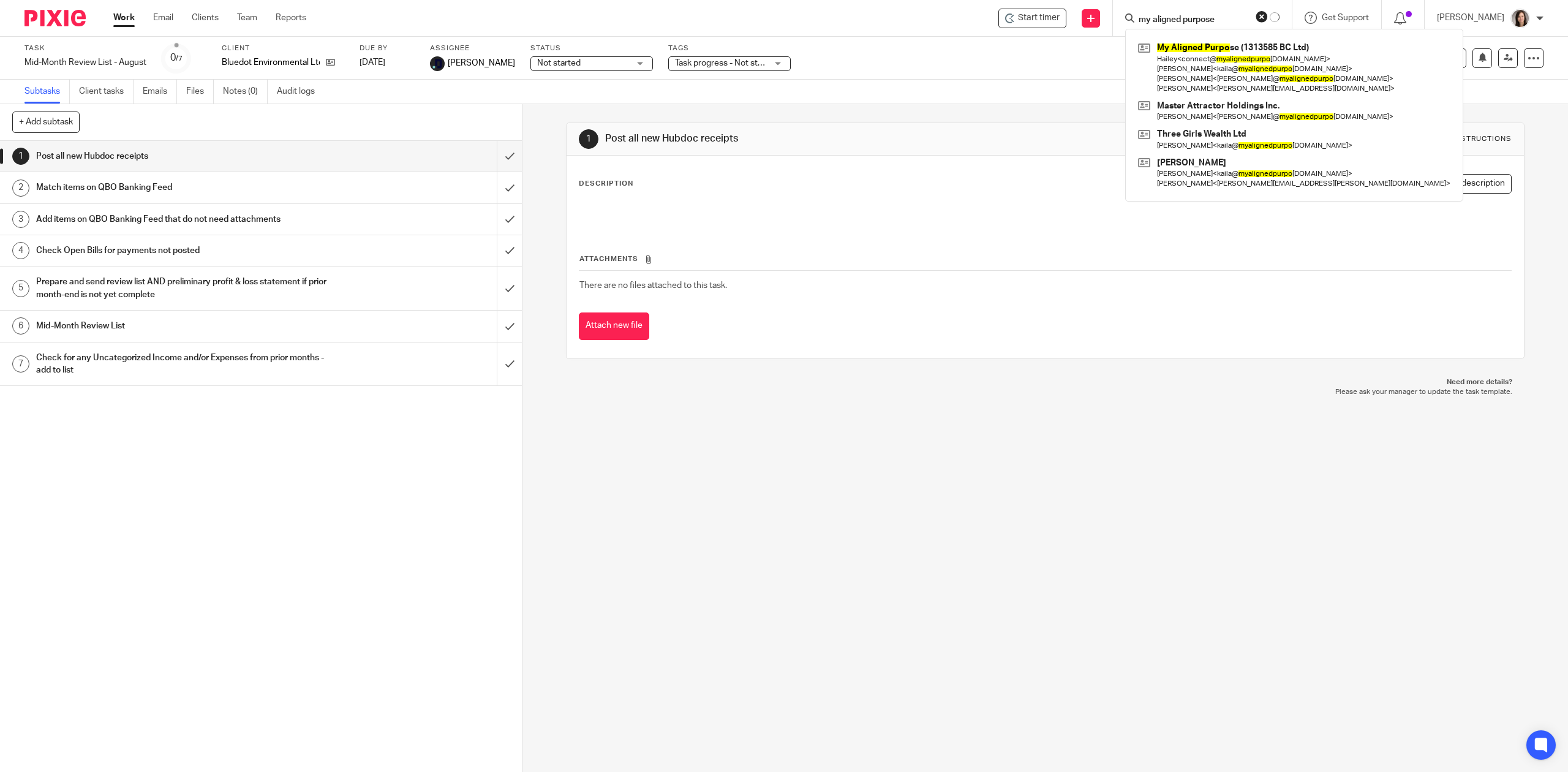
type input "my aligned purpose"
click button "submit" at bounding box center [0, 0] width 0 height 0
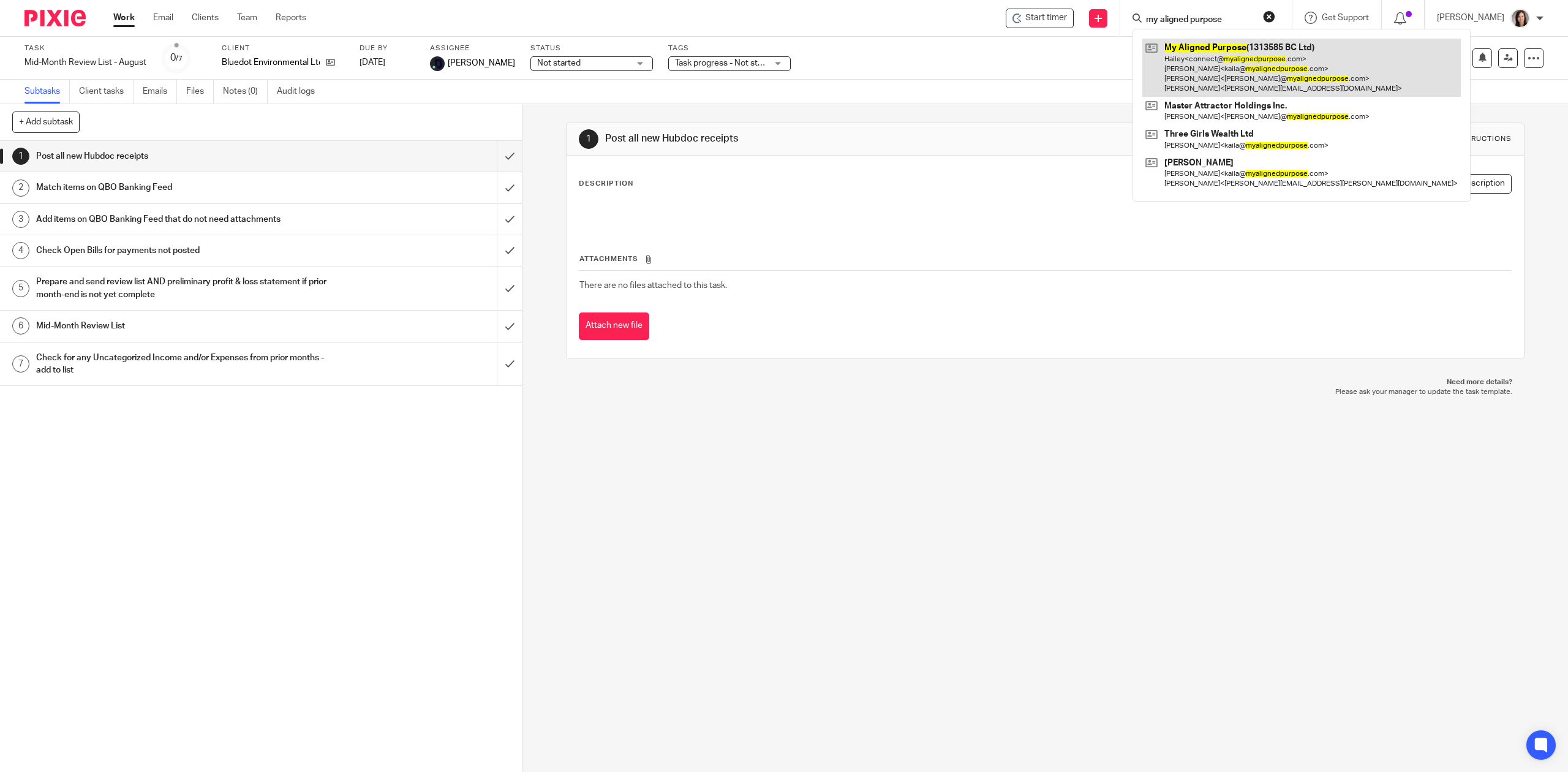
click at [1242, 60] on link at bounding box center [1301, 68] width 318 height 58
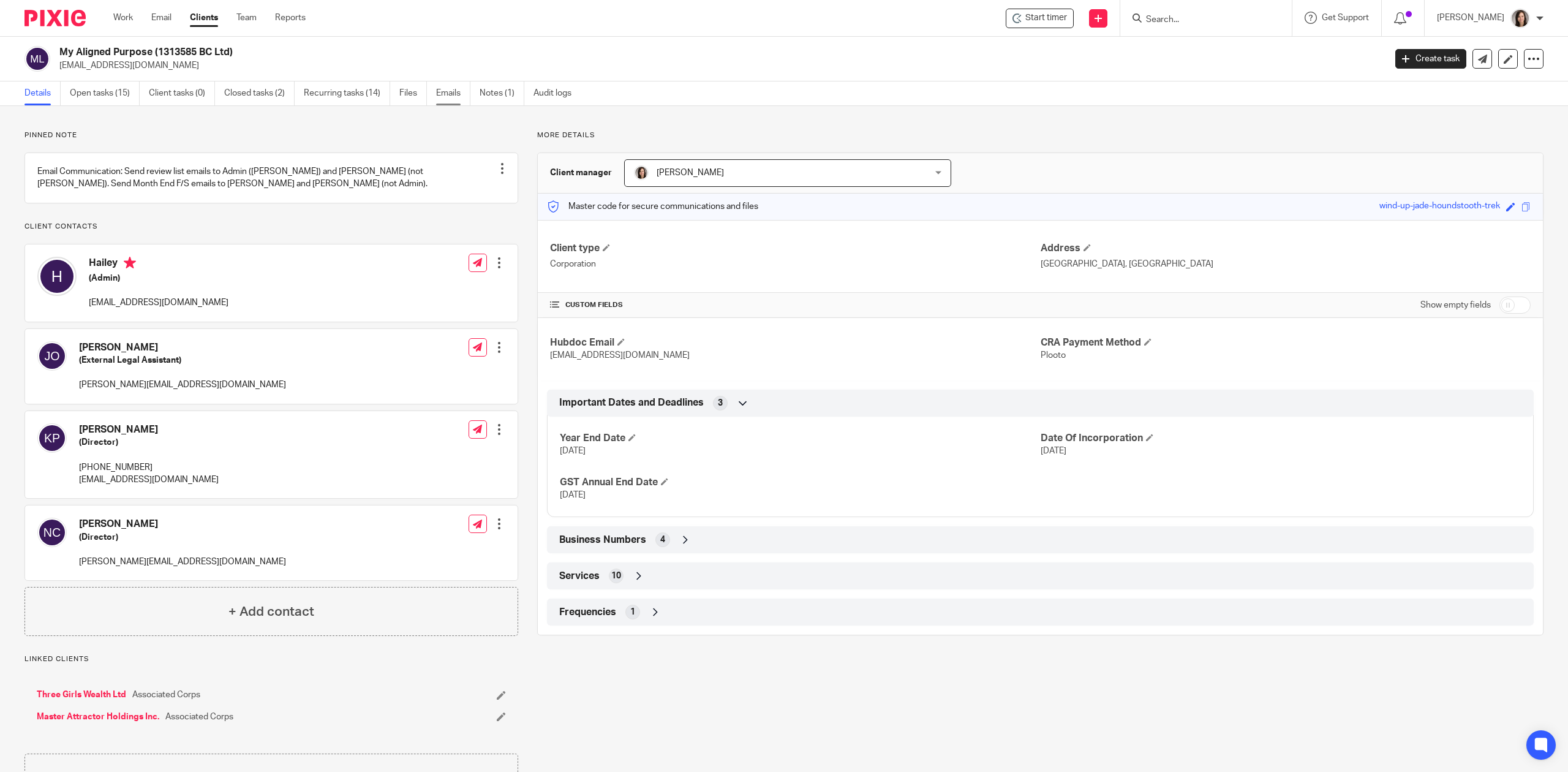
click at [444, 98] on link "Emails" at bounding box center [453, 93] width 35 height 24
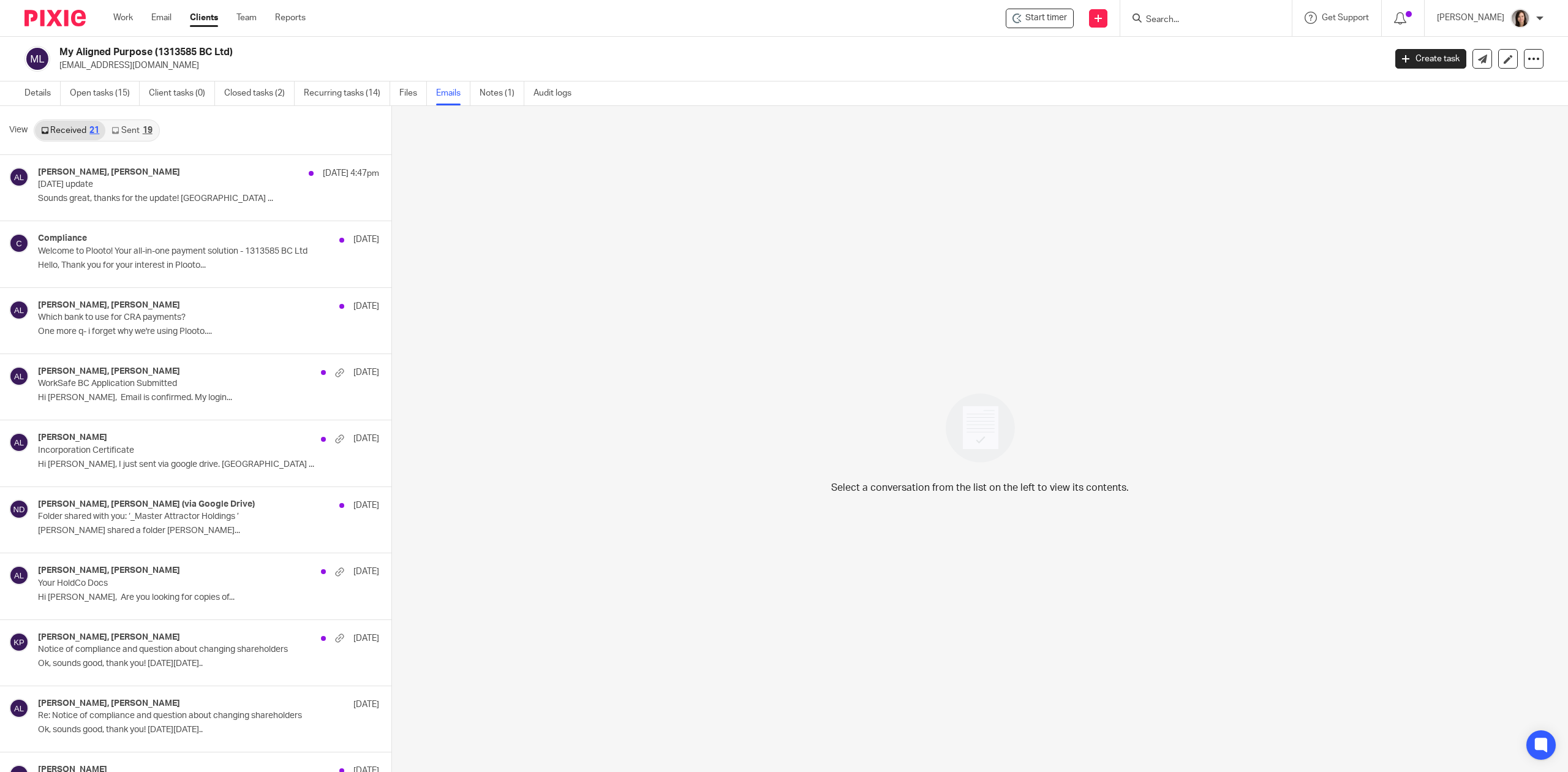
click at [135, 133] on link "Sent 19" at bounding box center [131, 131] width 53 height 20
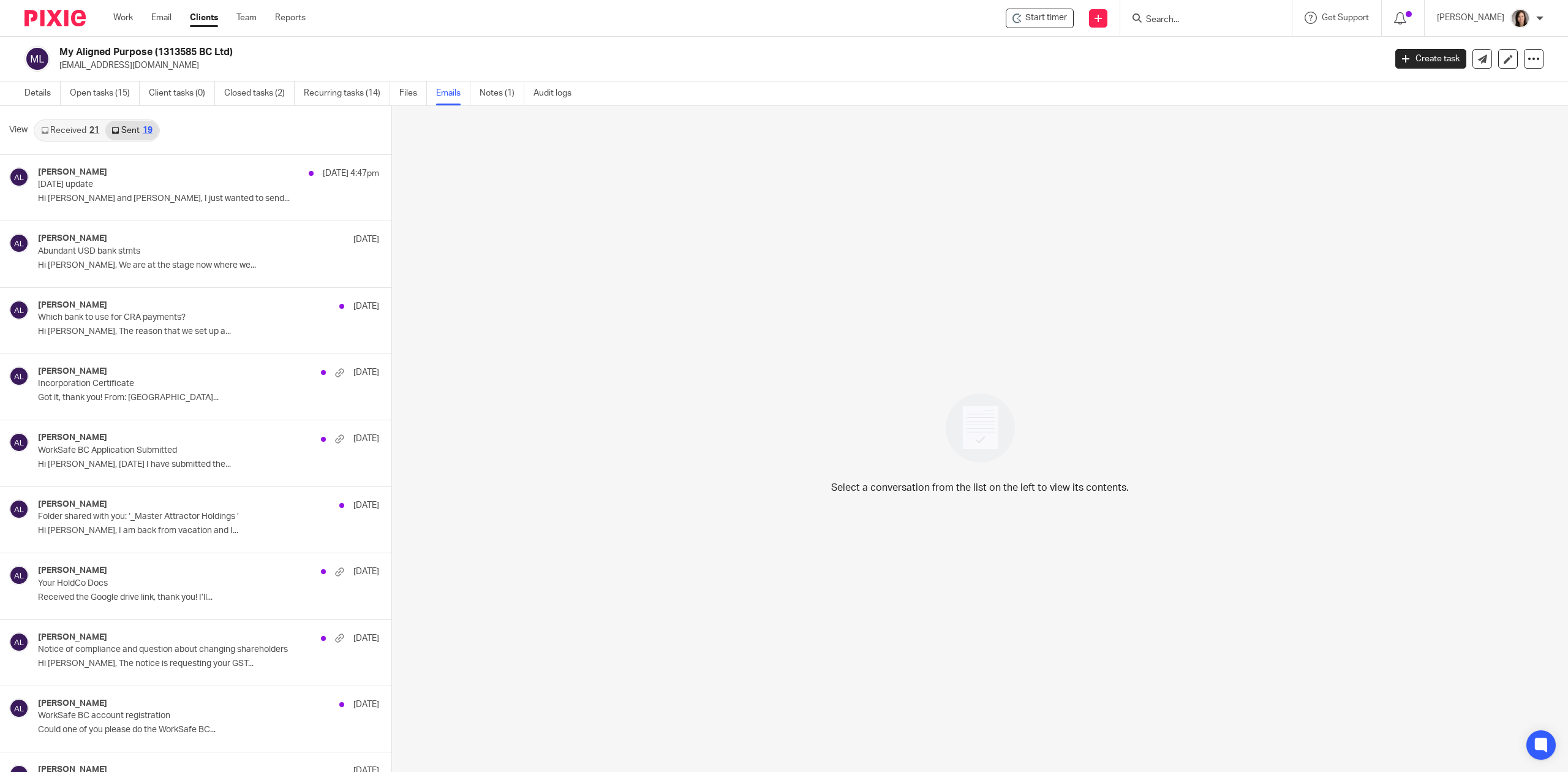
scroll to position [2, 0]
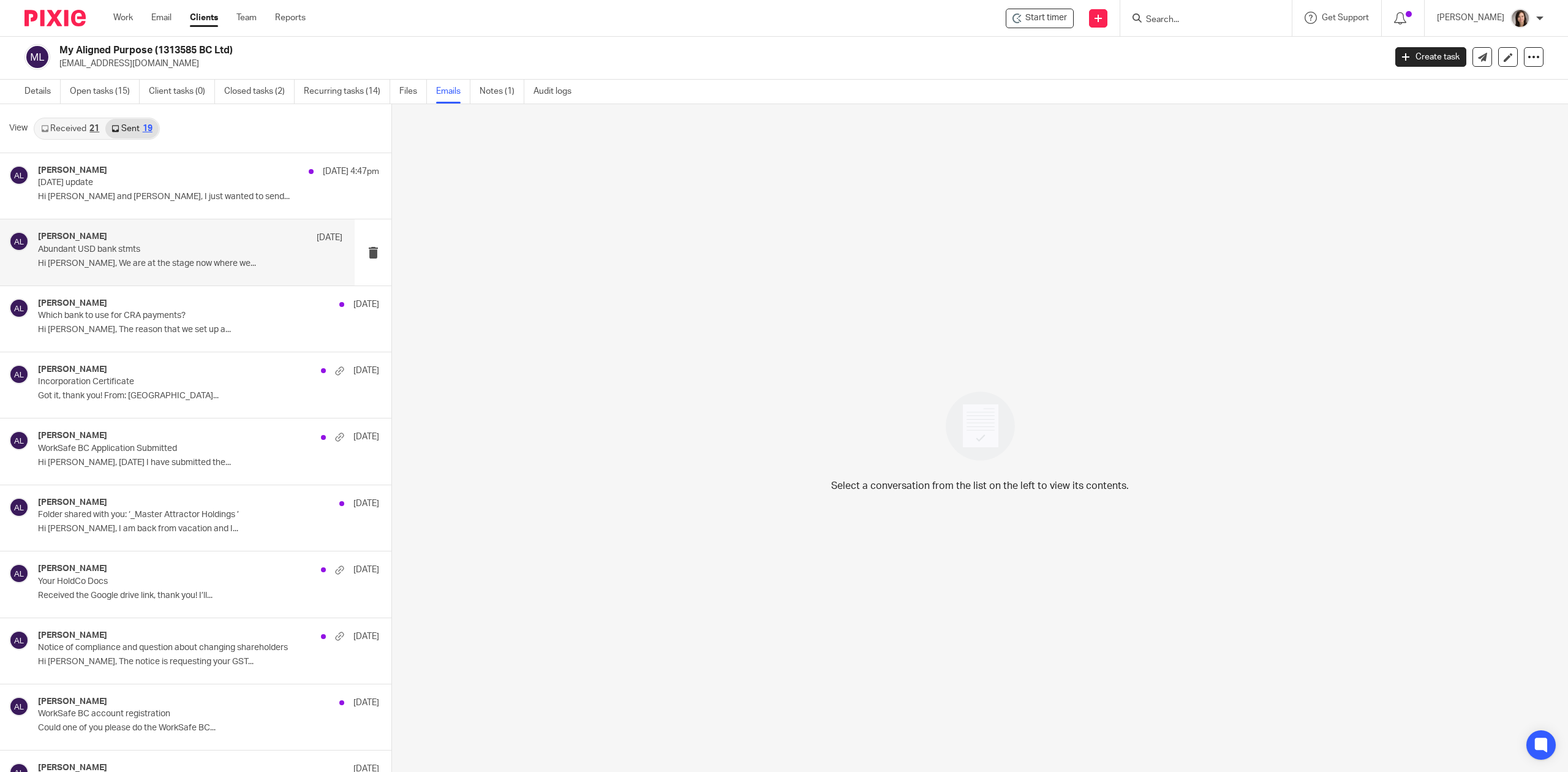
click at [161, 261] on p "Hi [PERSON_NAME], We are at the stage now where we..." at bounding box center [190, 264] width 304 height 11
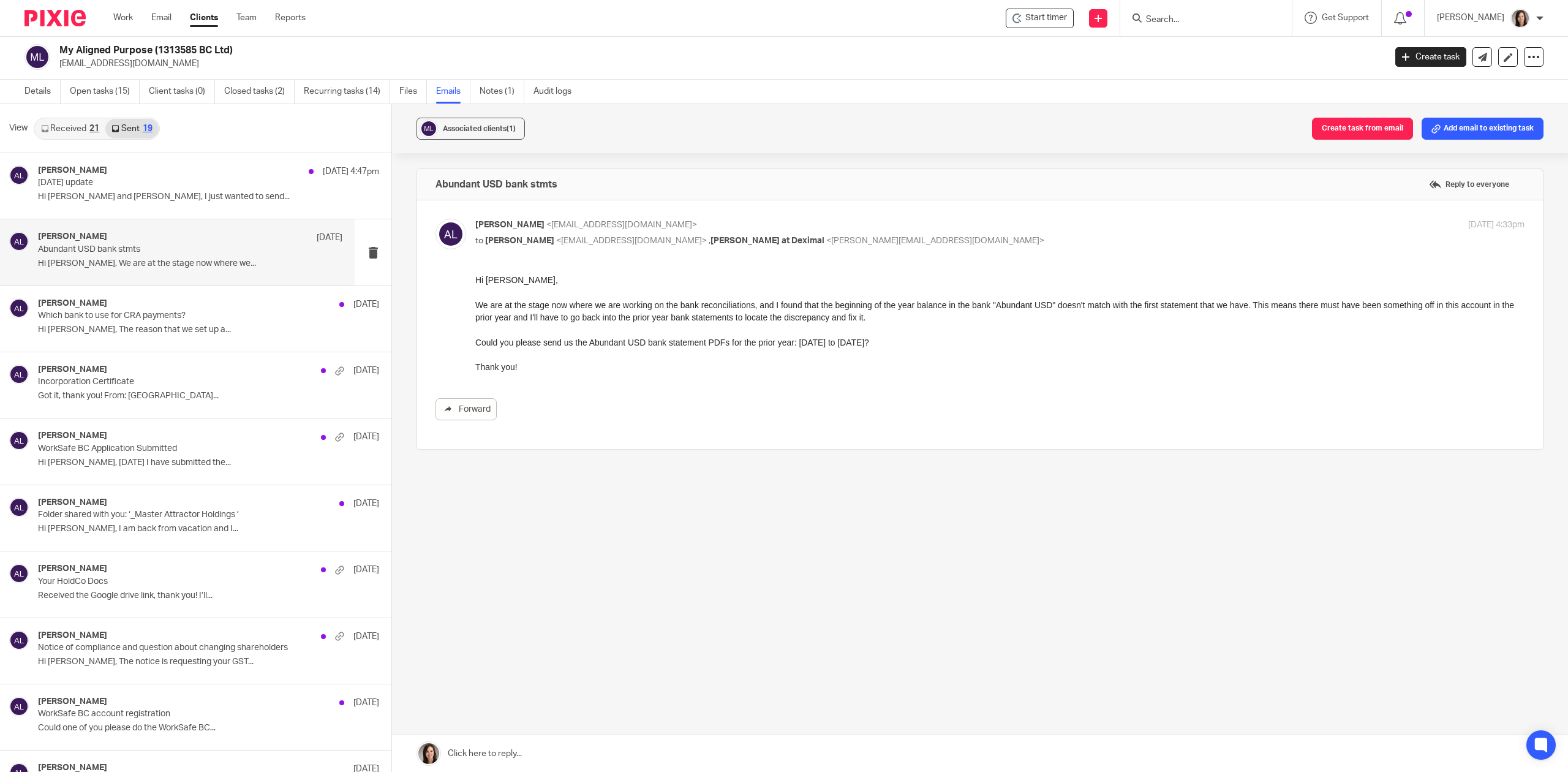
scroll to position [0, 0]
click at [133, 321] on div "Alicia Loewen Aug 13 Which bank to use for CRA payments? Hi Kaila, The reason t…" at bounding box center [190, 318] width 304 height 41
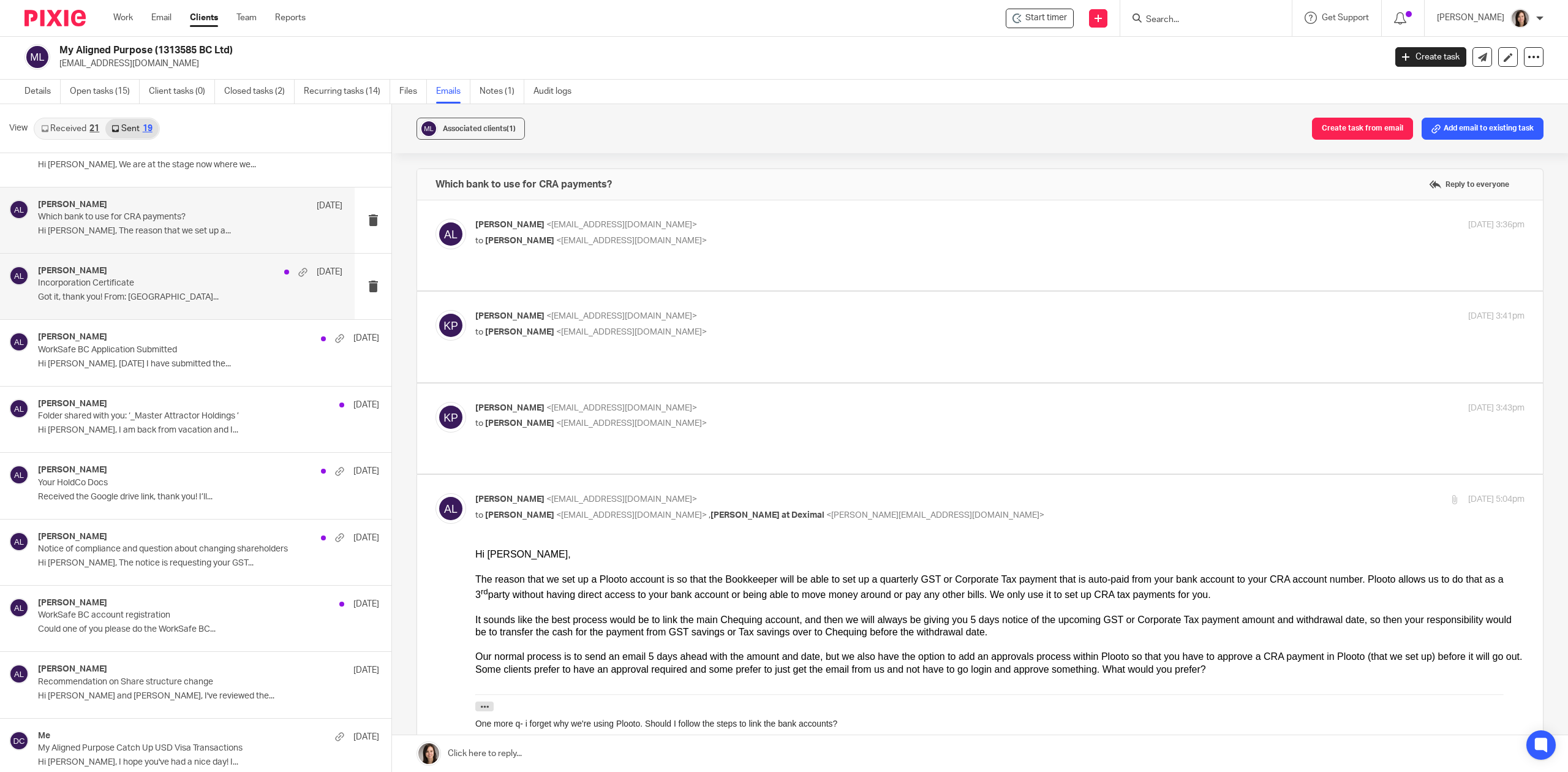
scroll to position [108, 0]
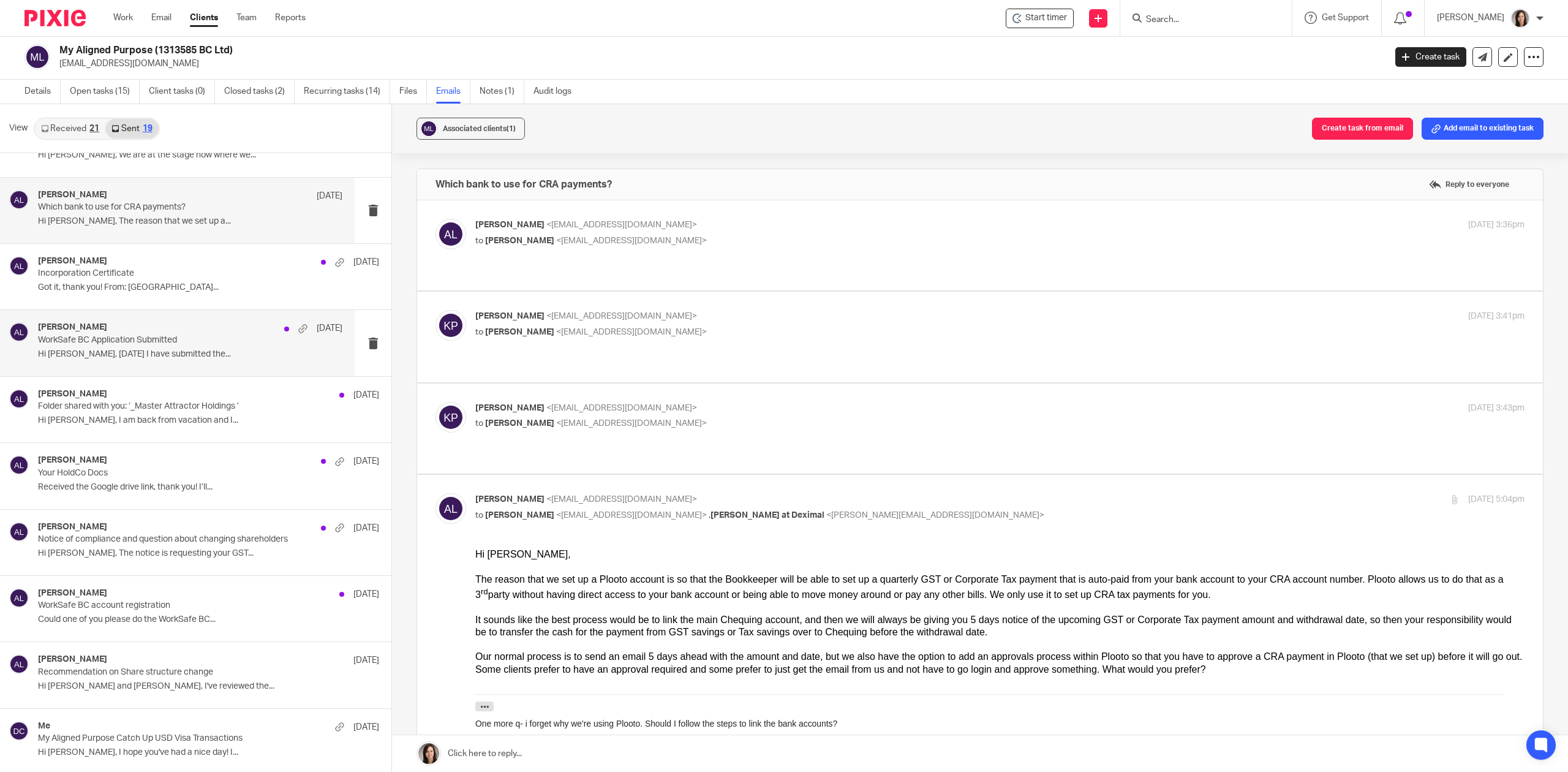
click at [140, 324] on div "Alicia Loewen Aug 12" at bounding box center [190, 328] width 304 height 12
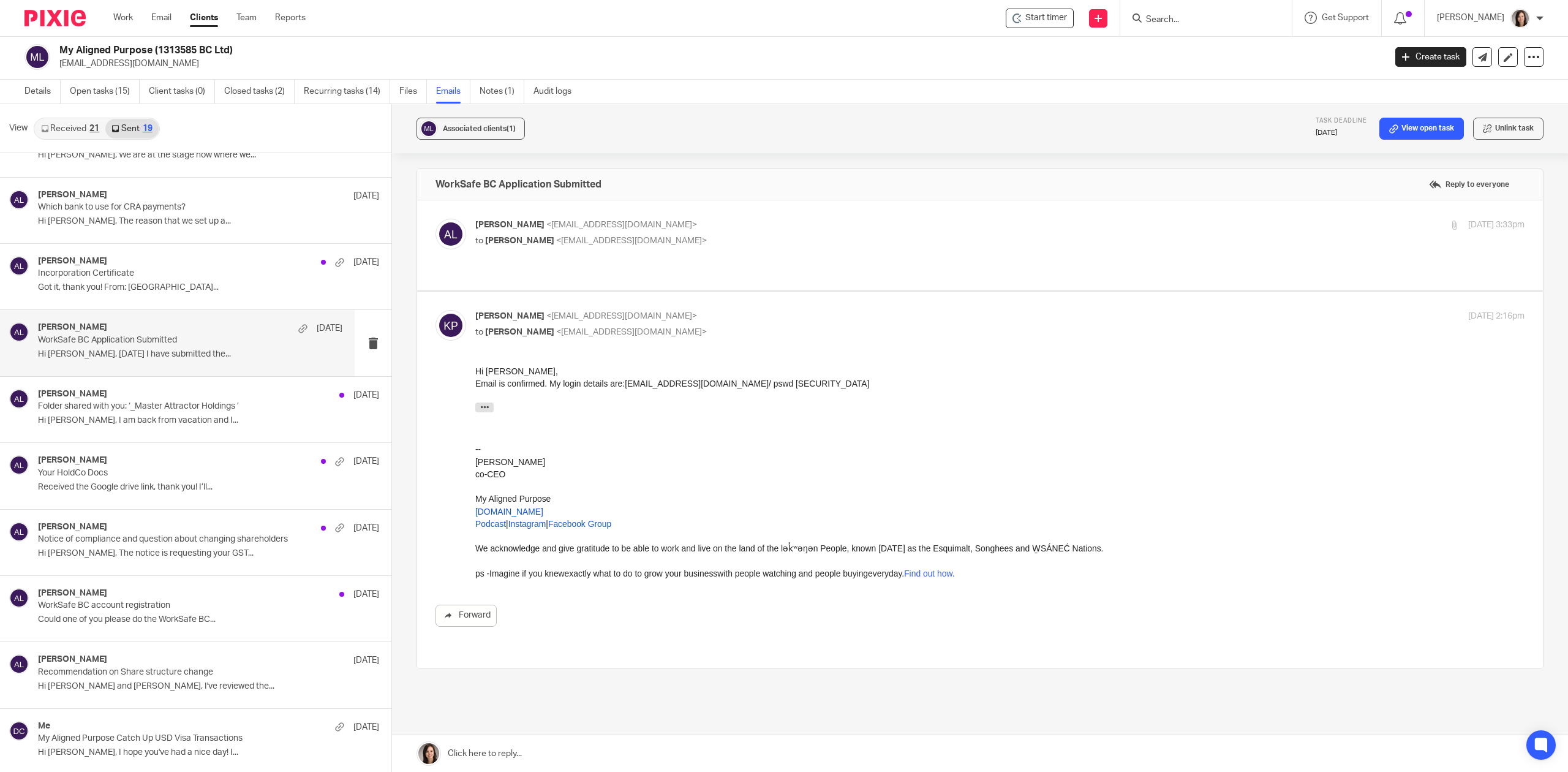
scroll to position [0, 0]
click at [596, 235] on p "to Kaila Pilecki <kaila@myalignedpurpose.com>" at bounding box center [825, 241] width 699 height 13
checkbox input "true"
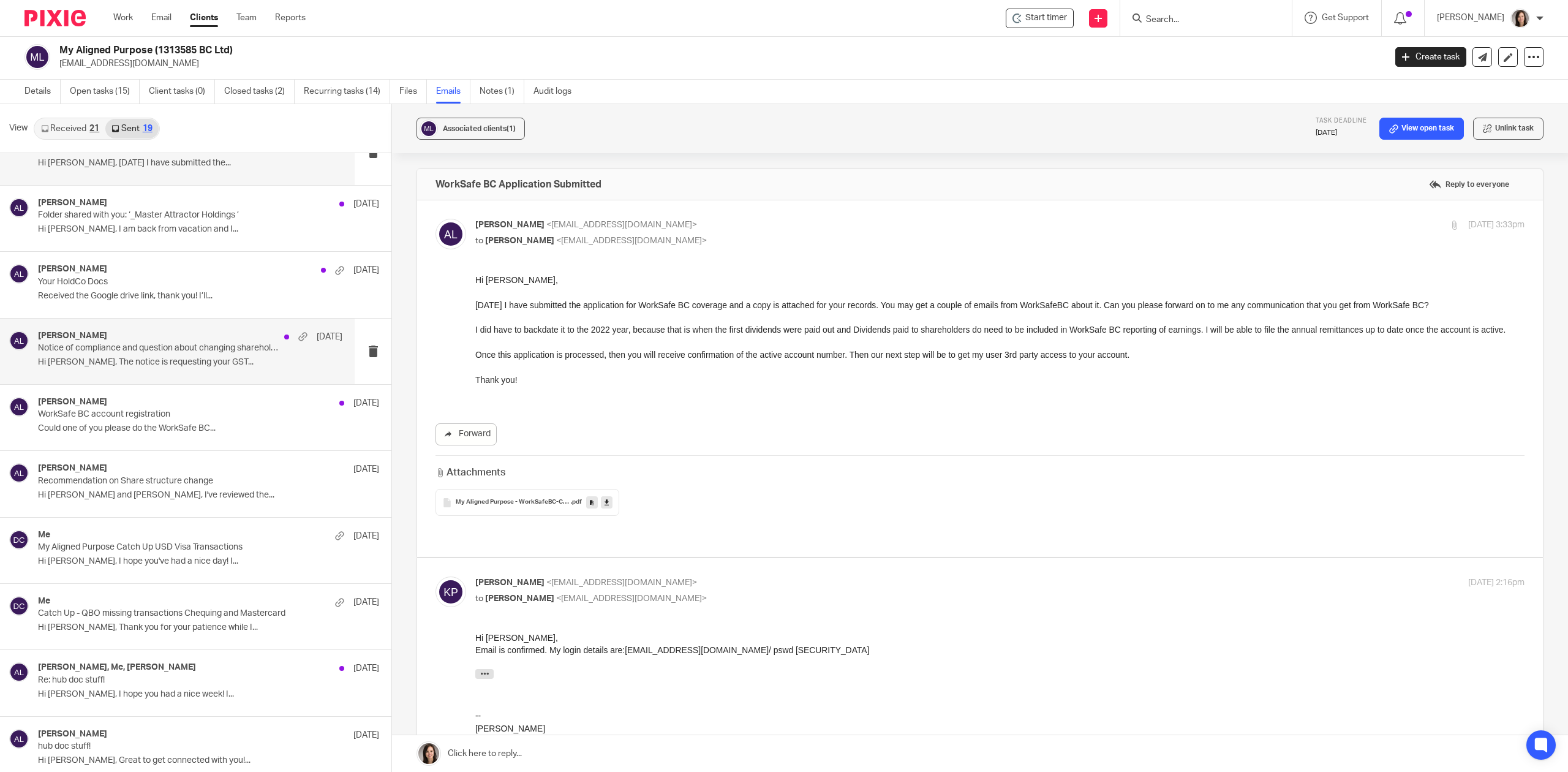
scroll to position [327, 0]
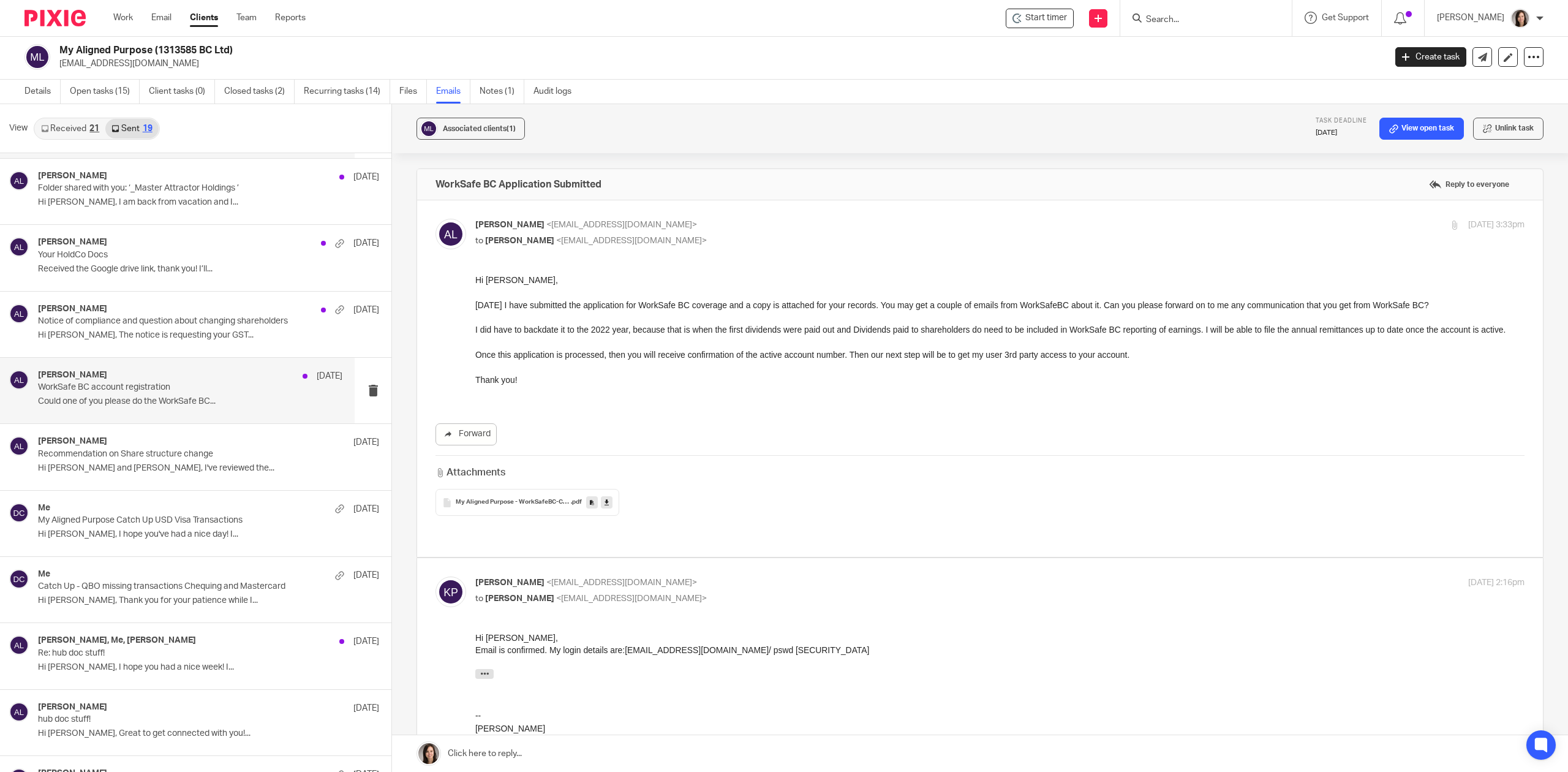
click at [95, 381] on div "Alicia Loewen Aug 4" at bounding box center [190, 376] width 304 height 12
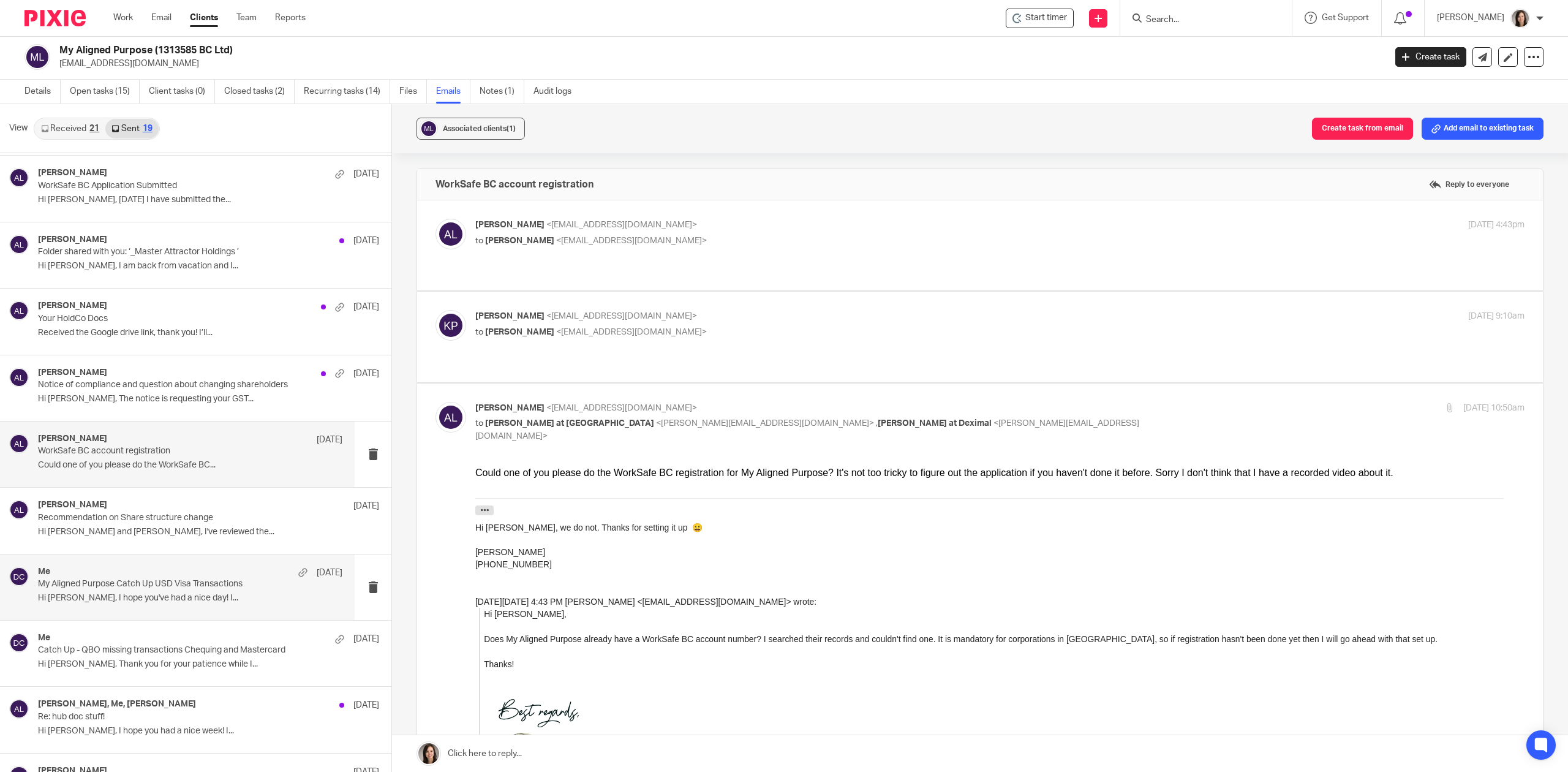
scroll to position [272, 0]
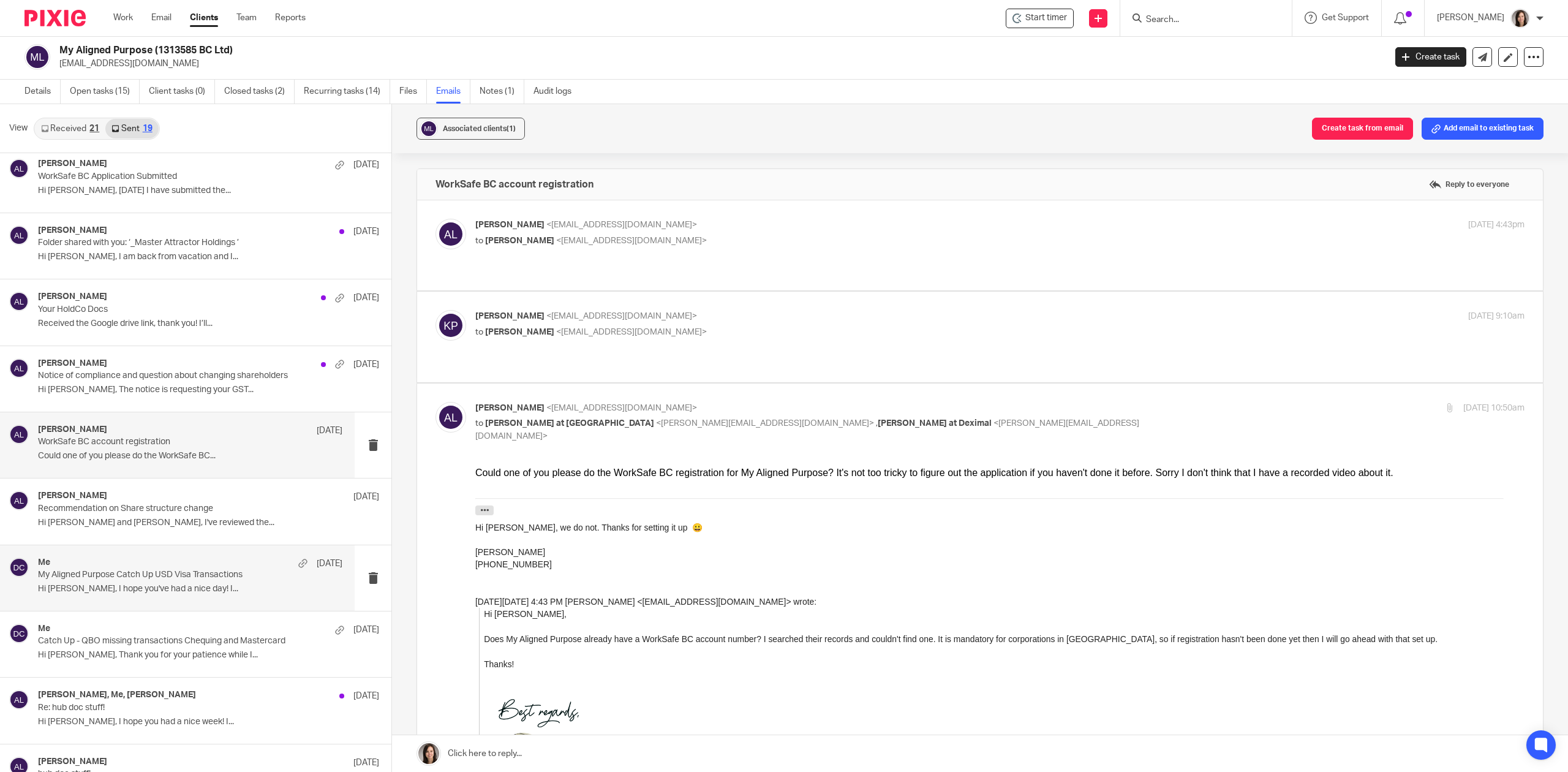
click at [125, 582] on div "Me Jul 16 My Aligned Purpose Catch Up USD Visa Transactions Hi Kaila, I hope yo…" at bounding box center [190, 577] width 304 height 41
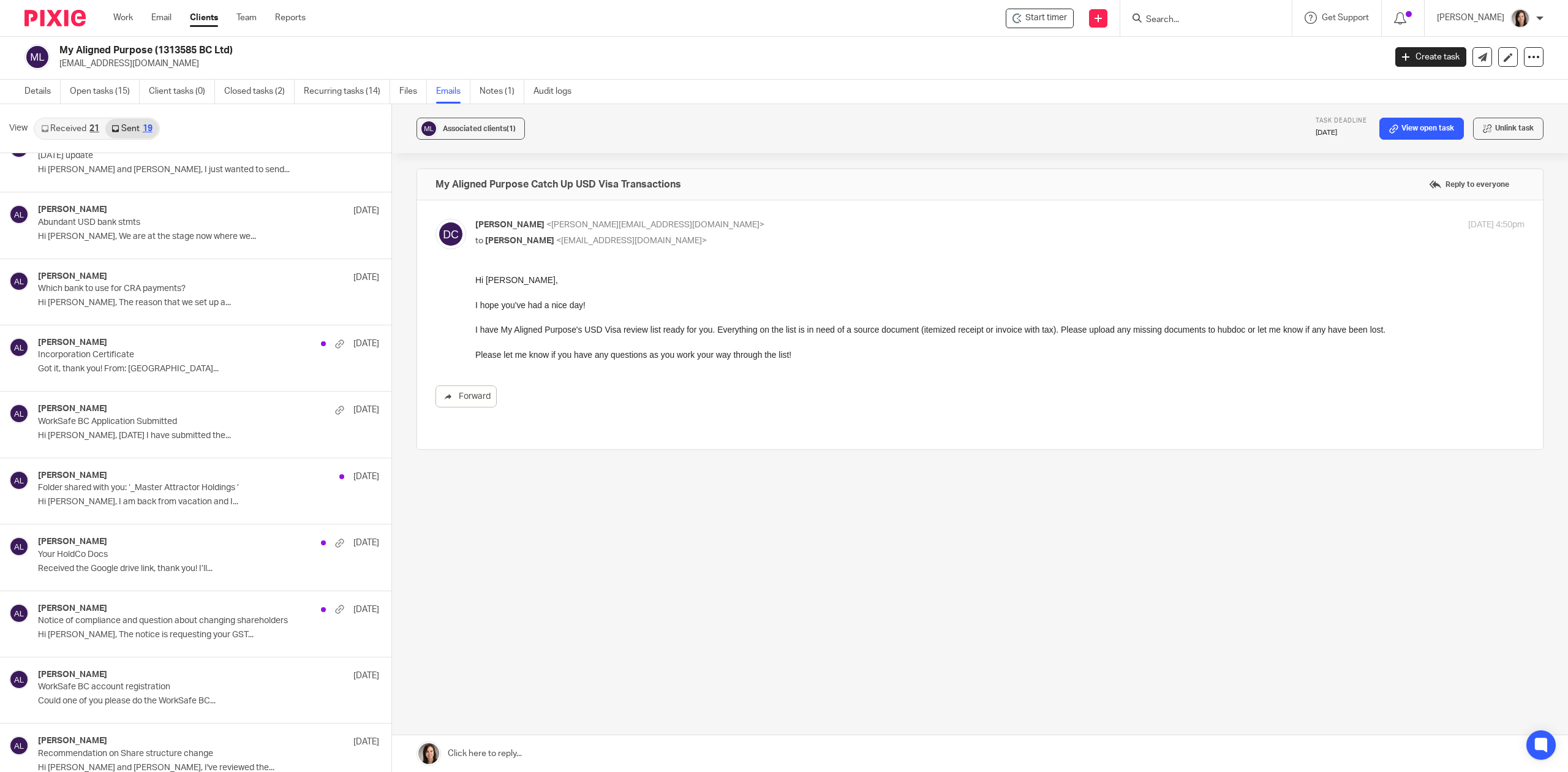
scroll to position [0, 0]
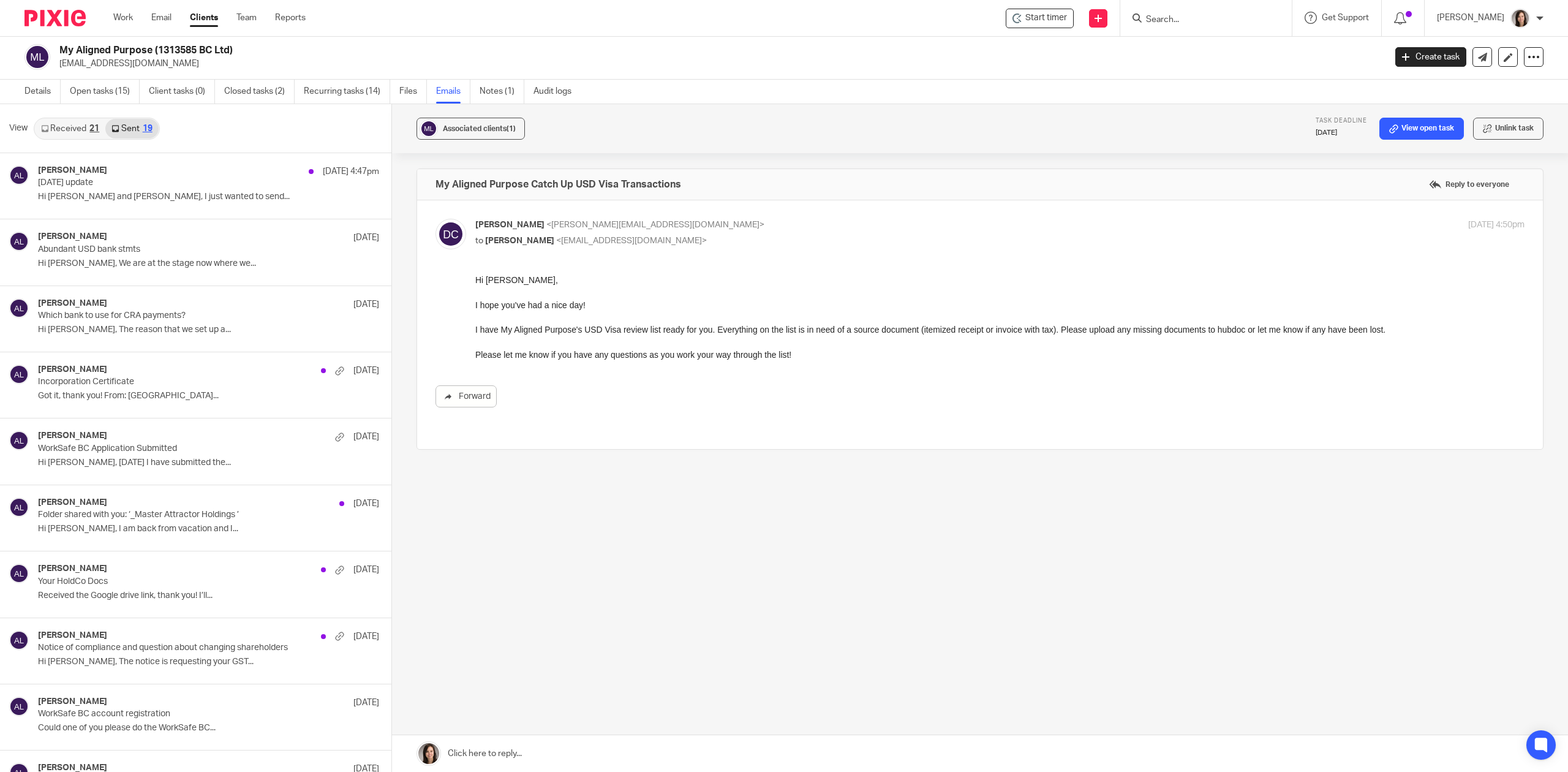
click at [737, 599] on div "Associated clients (1) Task deadline Jun 30, 2025 View open task Unlink task My…" at bounding box center [980, 438] width 1176 height 668
click at [1189, 11] on form at bounding box center [1210, 18] width 131 height 15
click at [1165, 20] on input "Search" at bounding box center [1199, 20] width 110 height 11
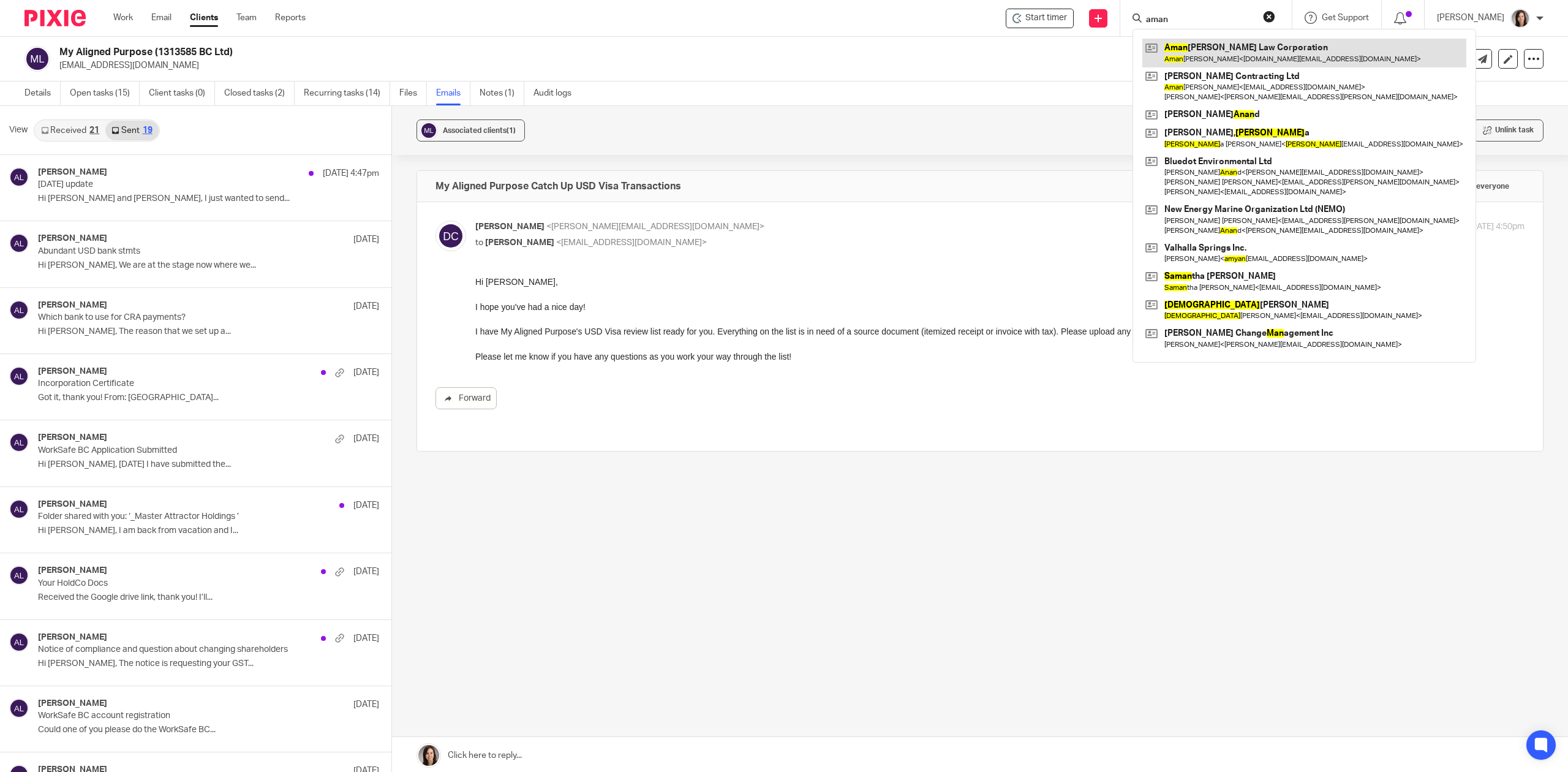
type input "aman"
click at [1277, 55] on link at bounding box center [1304, 52] width 324 height 28
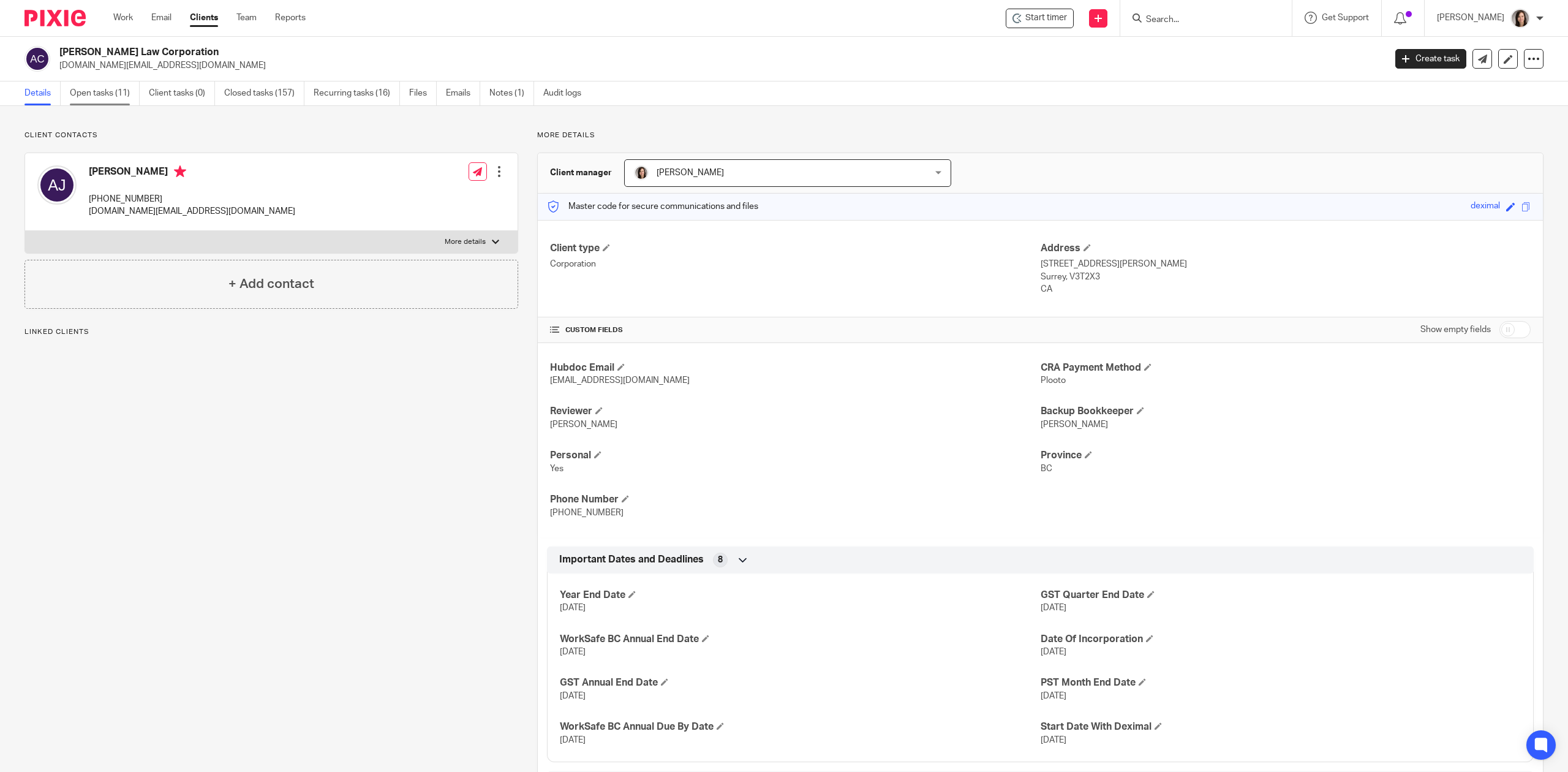
click at [106, 89] on link "Open tasks (11)" at bounding box center [105, 93] width 70 height 24
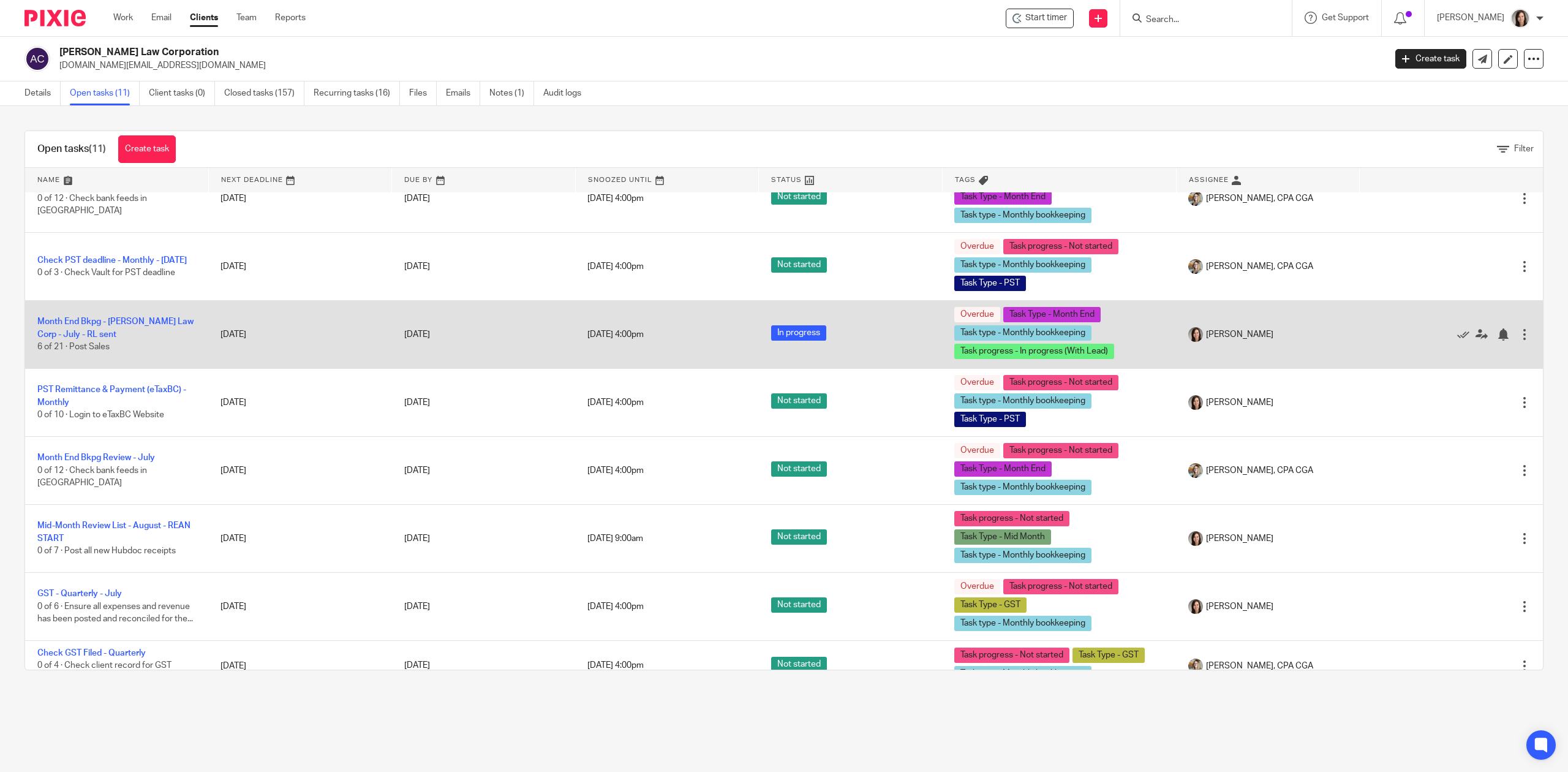
scroll to position [238, 0]
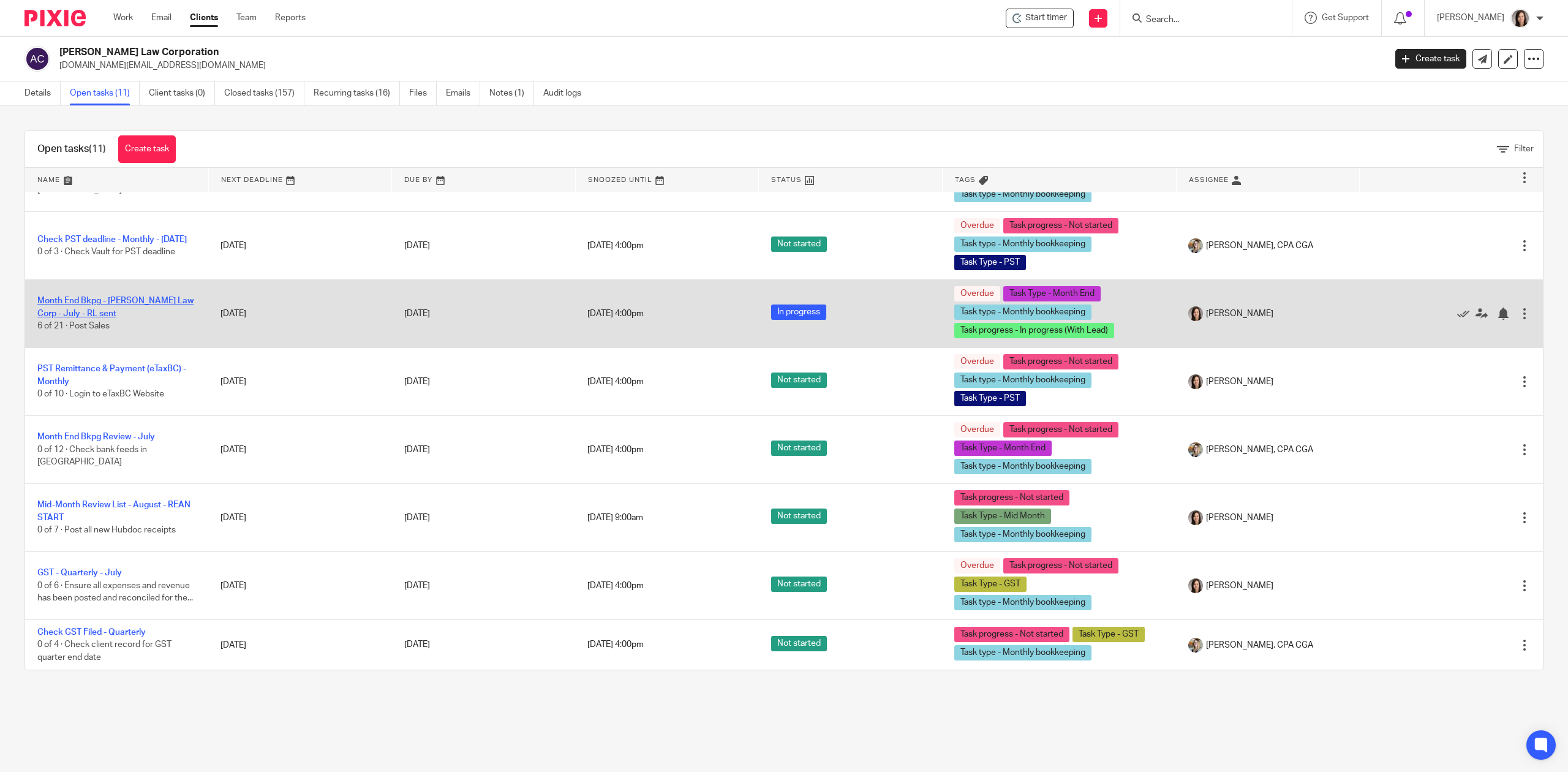
click at [116, 298] on link "Month End Bkpg - [PERSON_NAME] Law Corp - July - RL sent" at bounding box center [115, 307] width 156 height 21
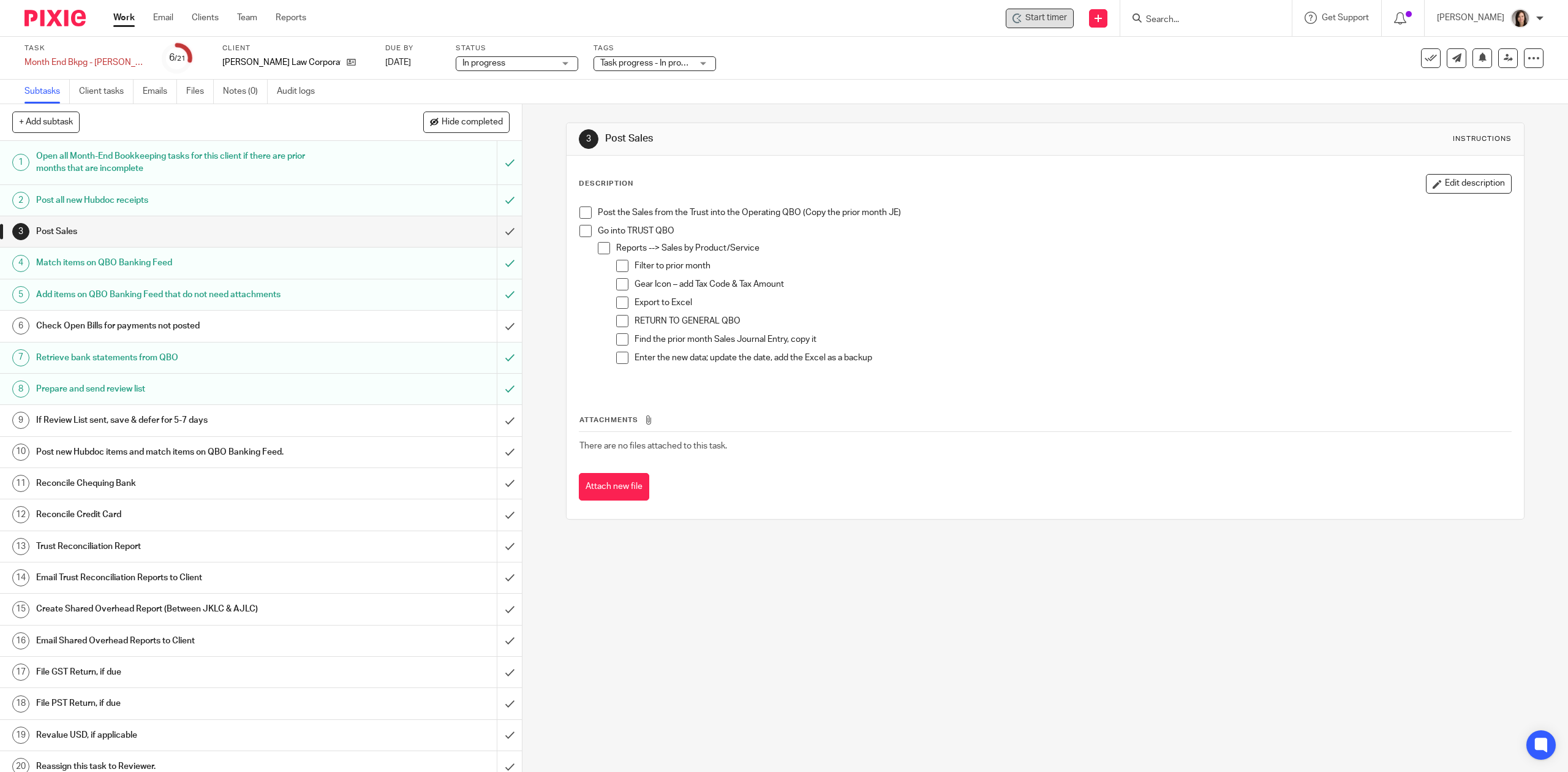
click at [1049, 15] on span "Start timer" at bounding box center [1046, 18] width 42 height 13
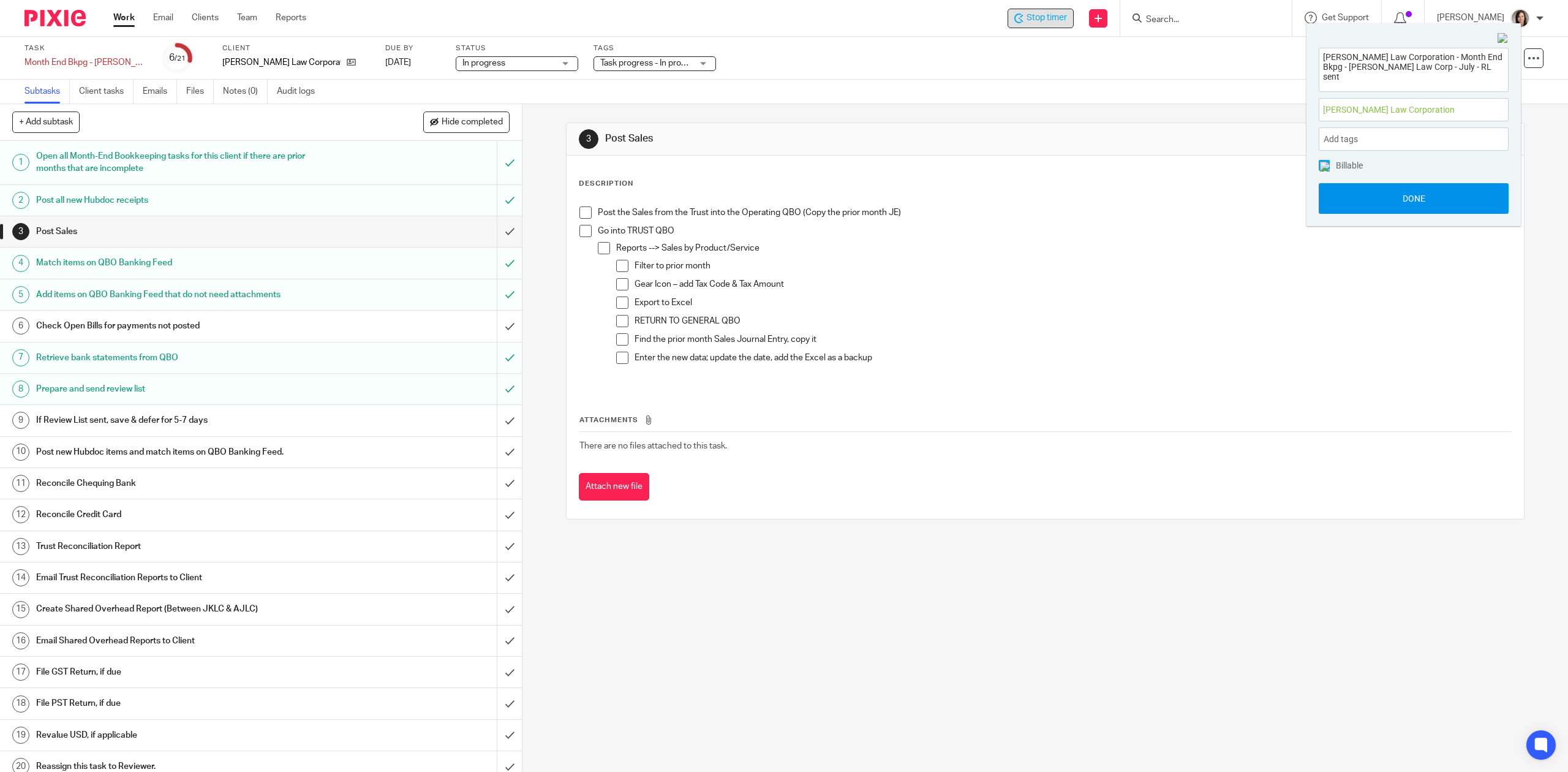
click at [1417, 198] on button "Done" at bounding box center [1414, 198] width 190 height 31
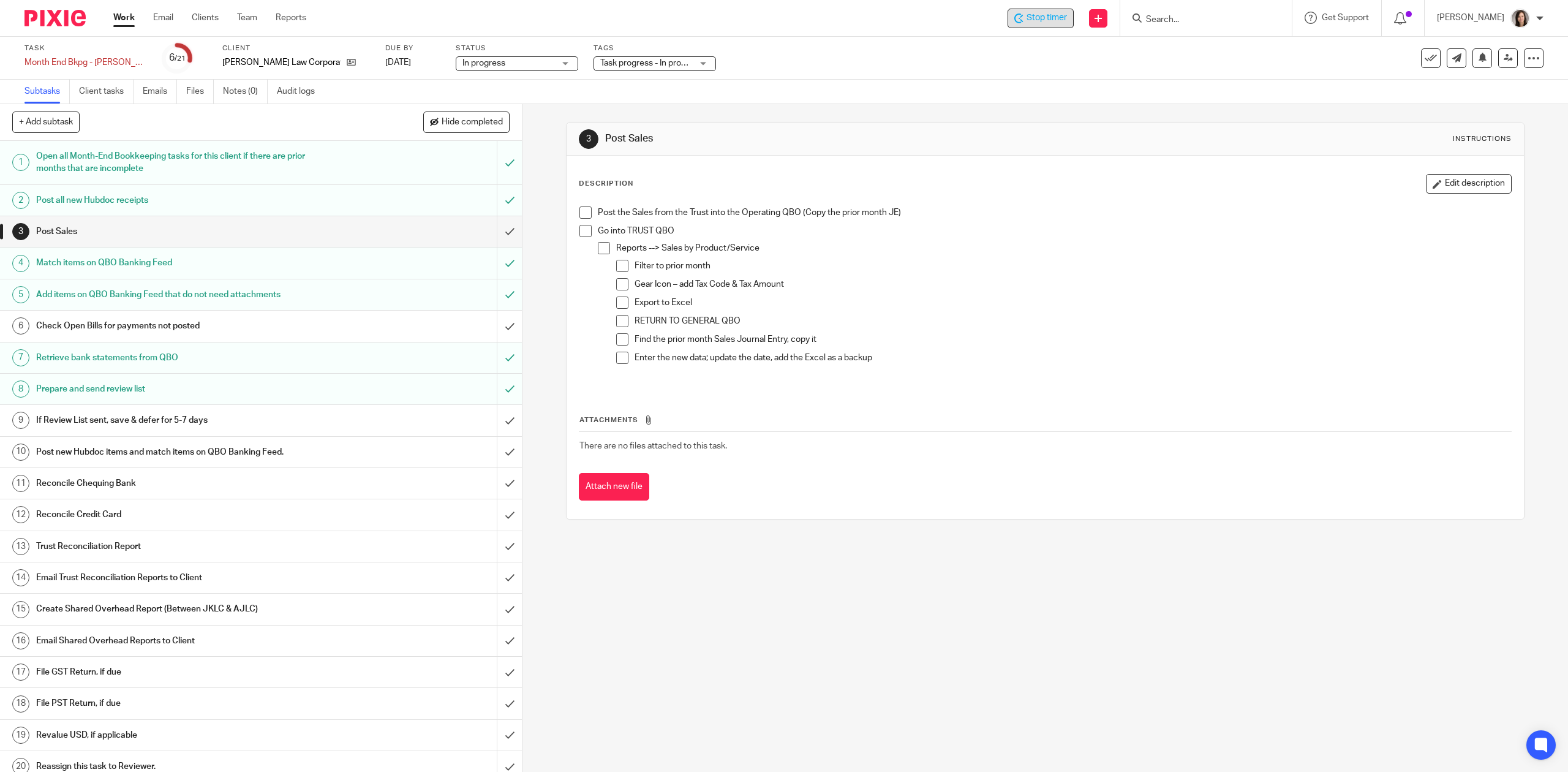
click at [1059, 20] on span "Stop timer" at bounding box center [1047, 18] width 41 height 13
